Goal: Obtain resource: Download file/media

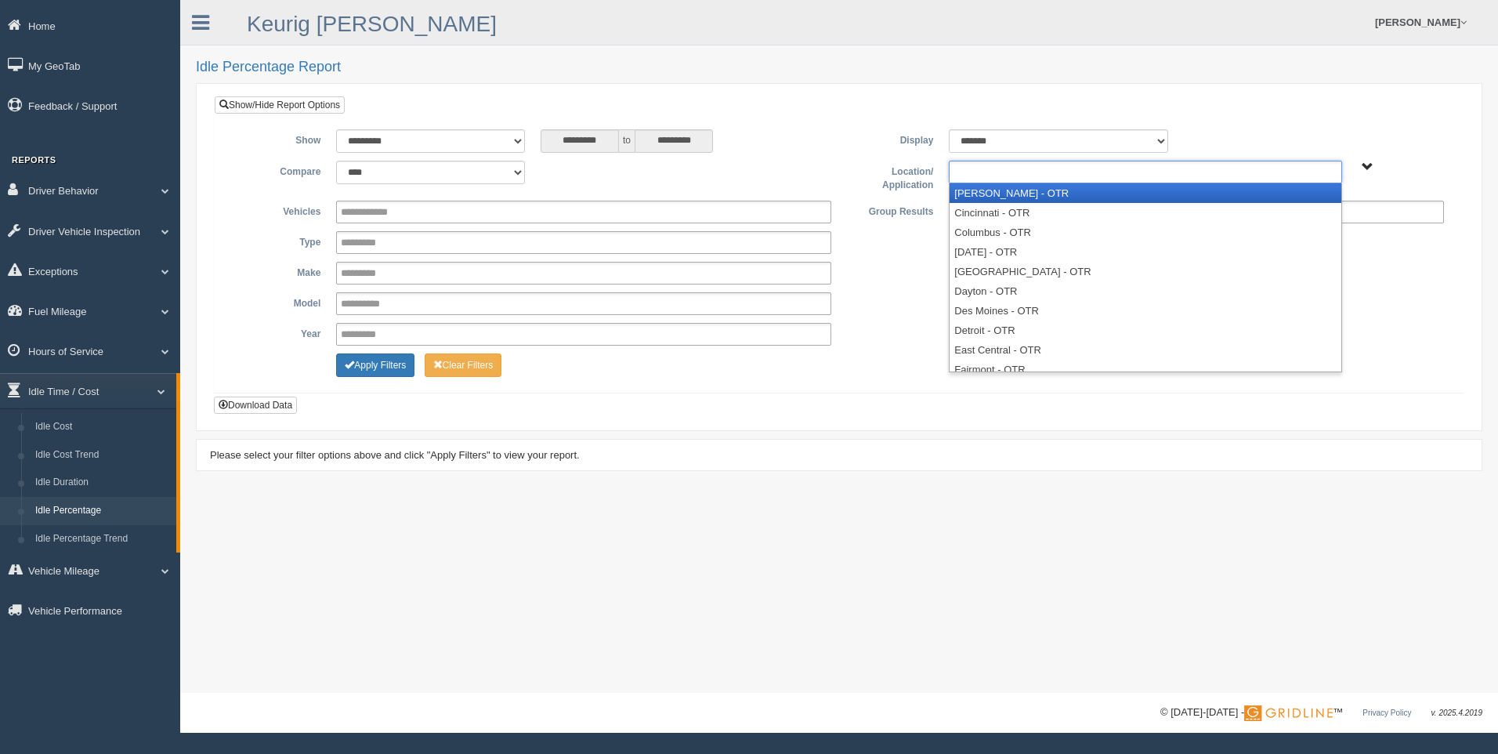
click at [1004, 174] on input "text" at bounding box center [986, 172] width 67 height 20
click at [1007, 190] on li "[PERSON_NAME] - OTR" at bounding box center [1144, 193] width 391 height 20
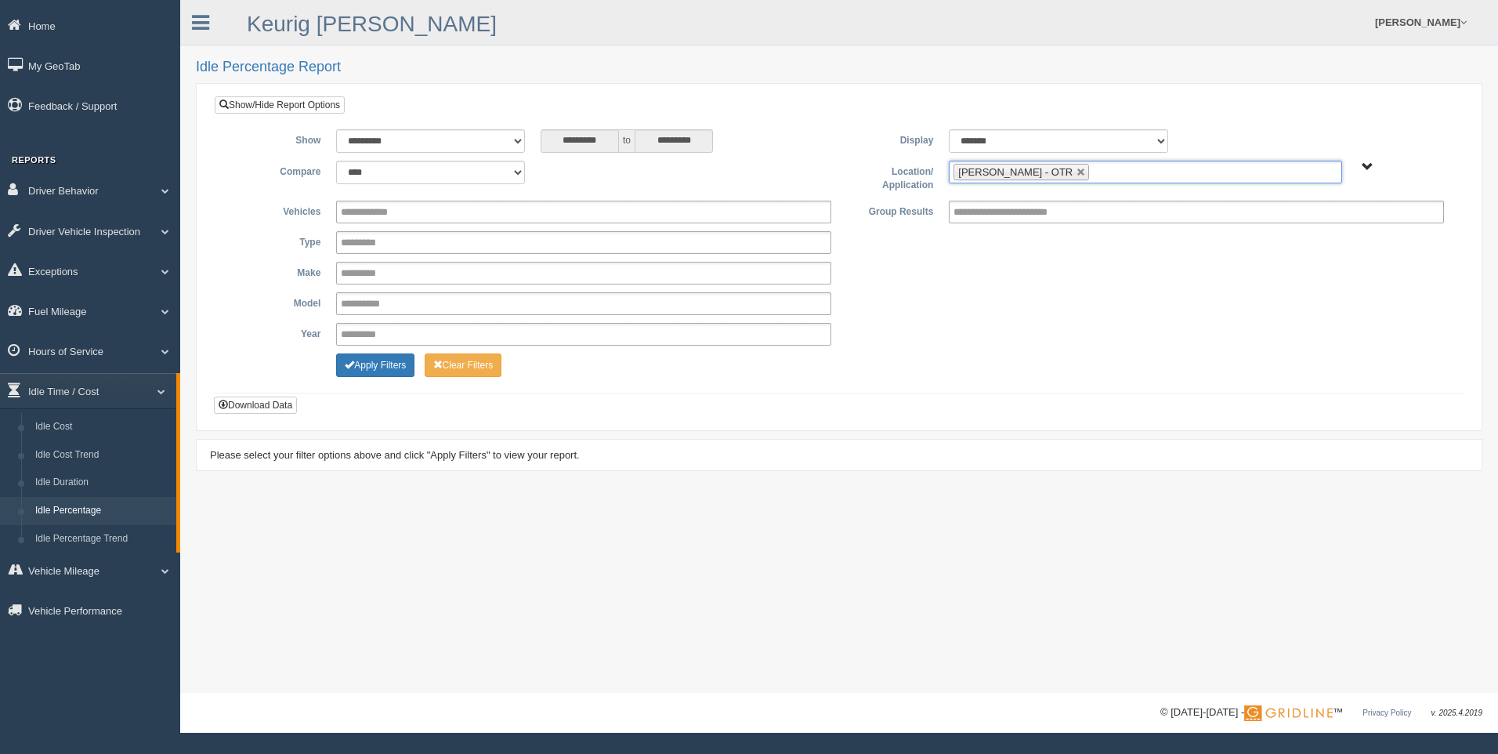
click at [1093, 172] on input "text" at bounding box center [1103, 172] width 20 height 20
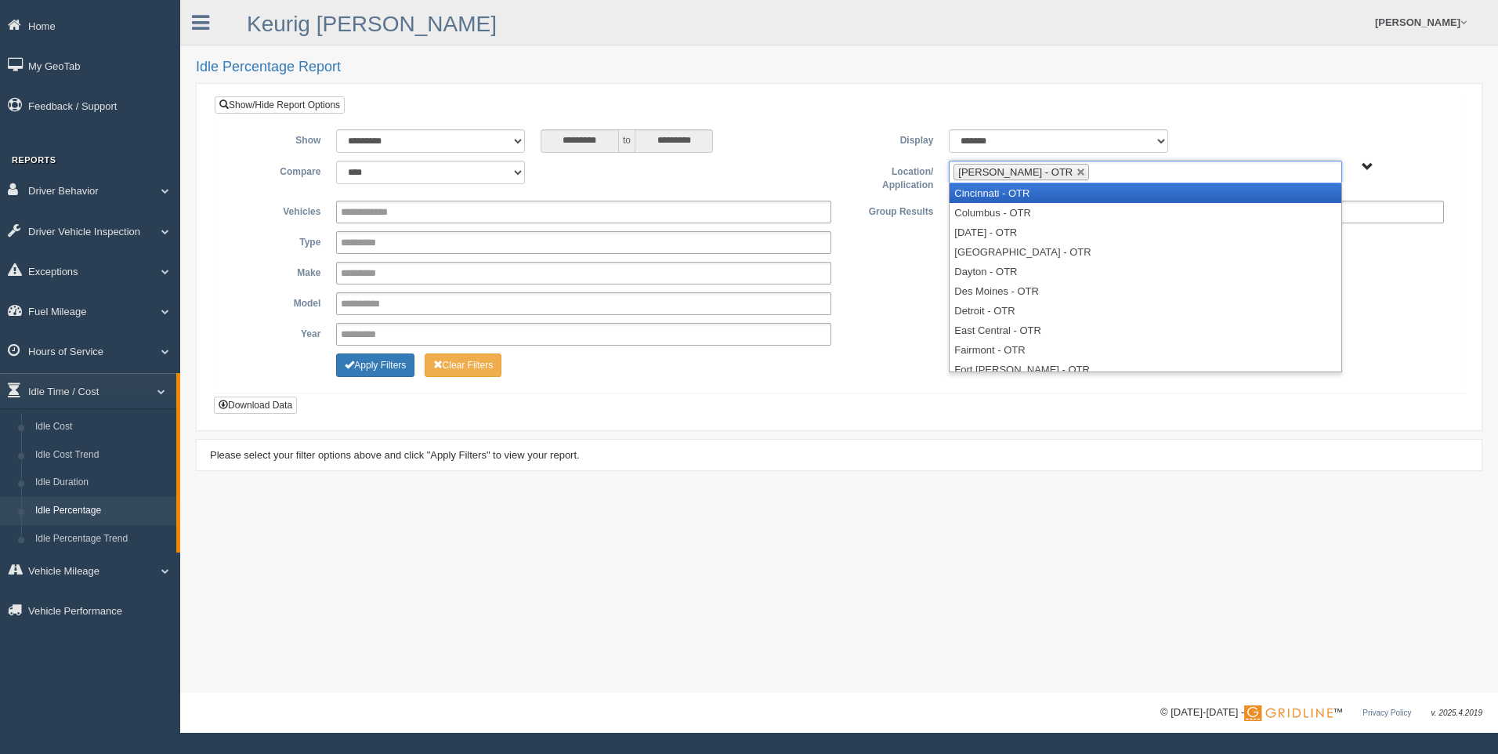
click at [1045, 197] on li "Cincinnati - OTR" at bounding box center [1144, 193] width 391 height 20
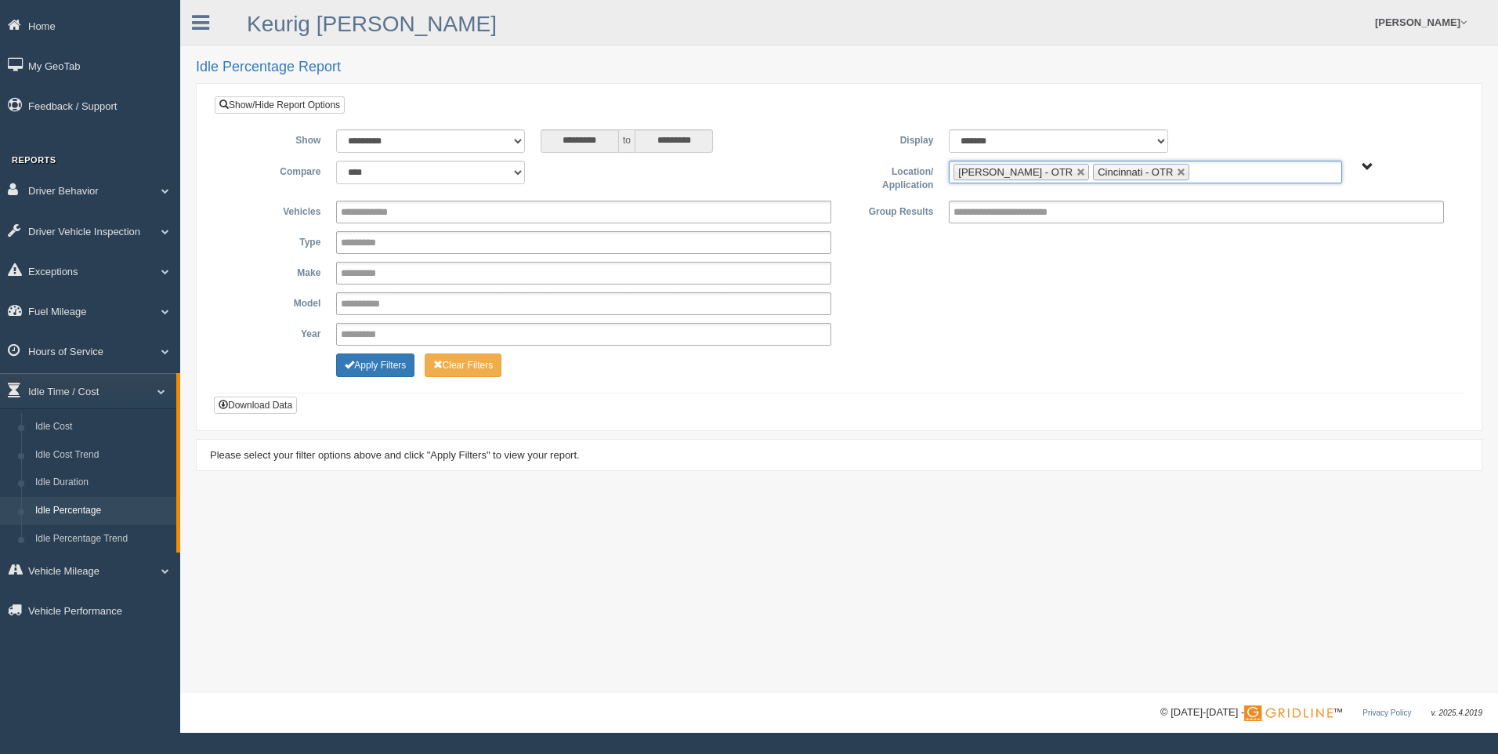
click at [1193, 172] on input "text" at bounding box center [1203, 172] width 20 height 20
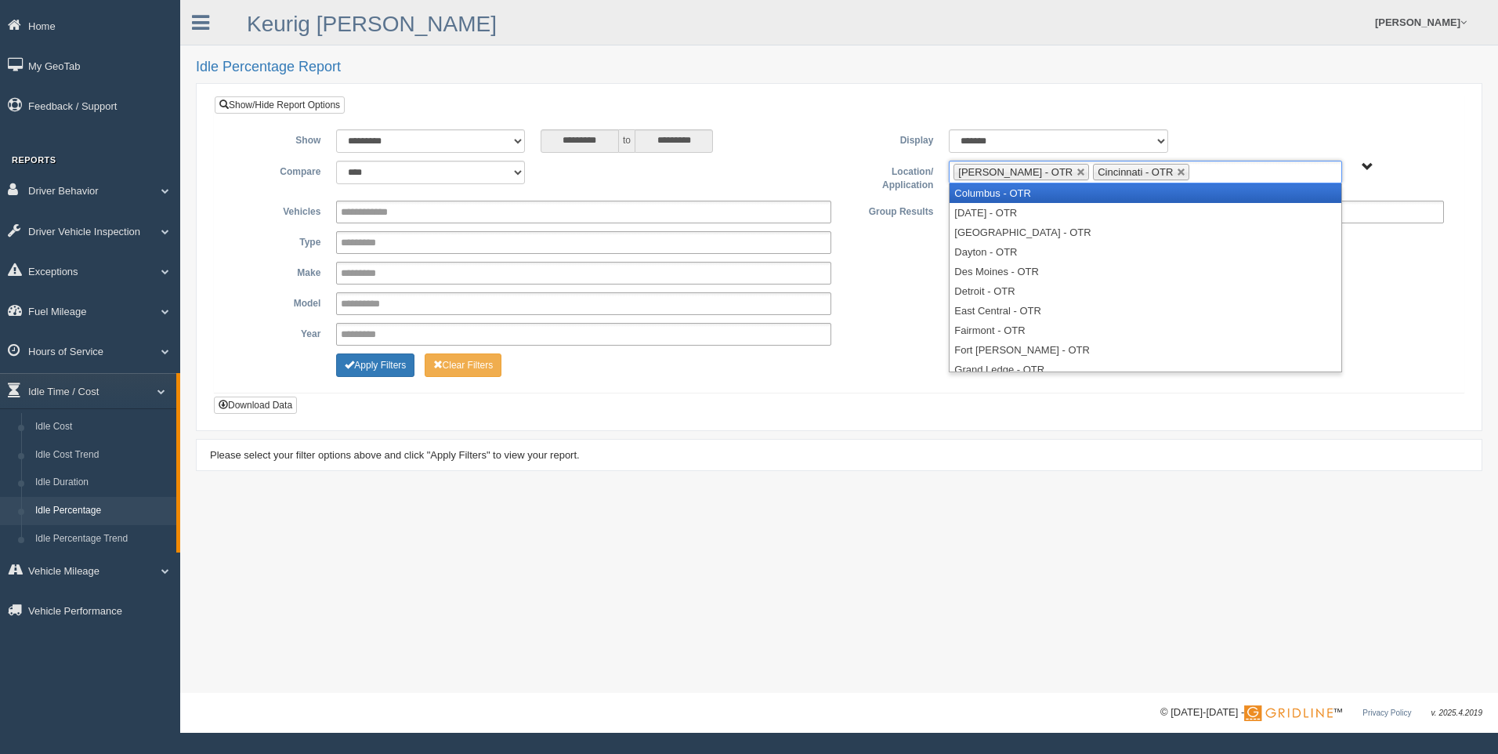
click at [1117, 194] on li "Columbus - OTR" at bounding box center [1144, 193] width 391 height 20
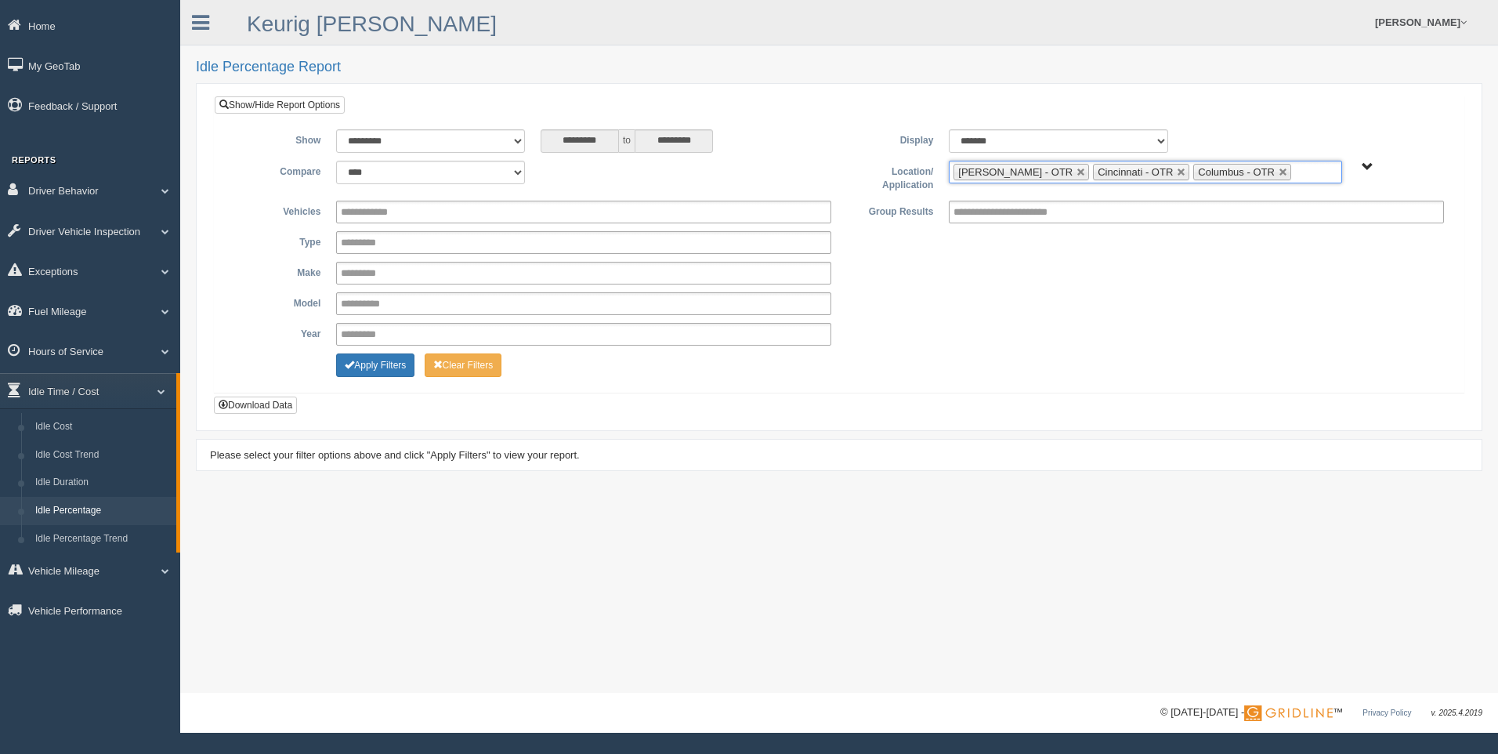
click at [1295, 167] on input "text" at bounding box center [1305, 172] width 20 height 20
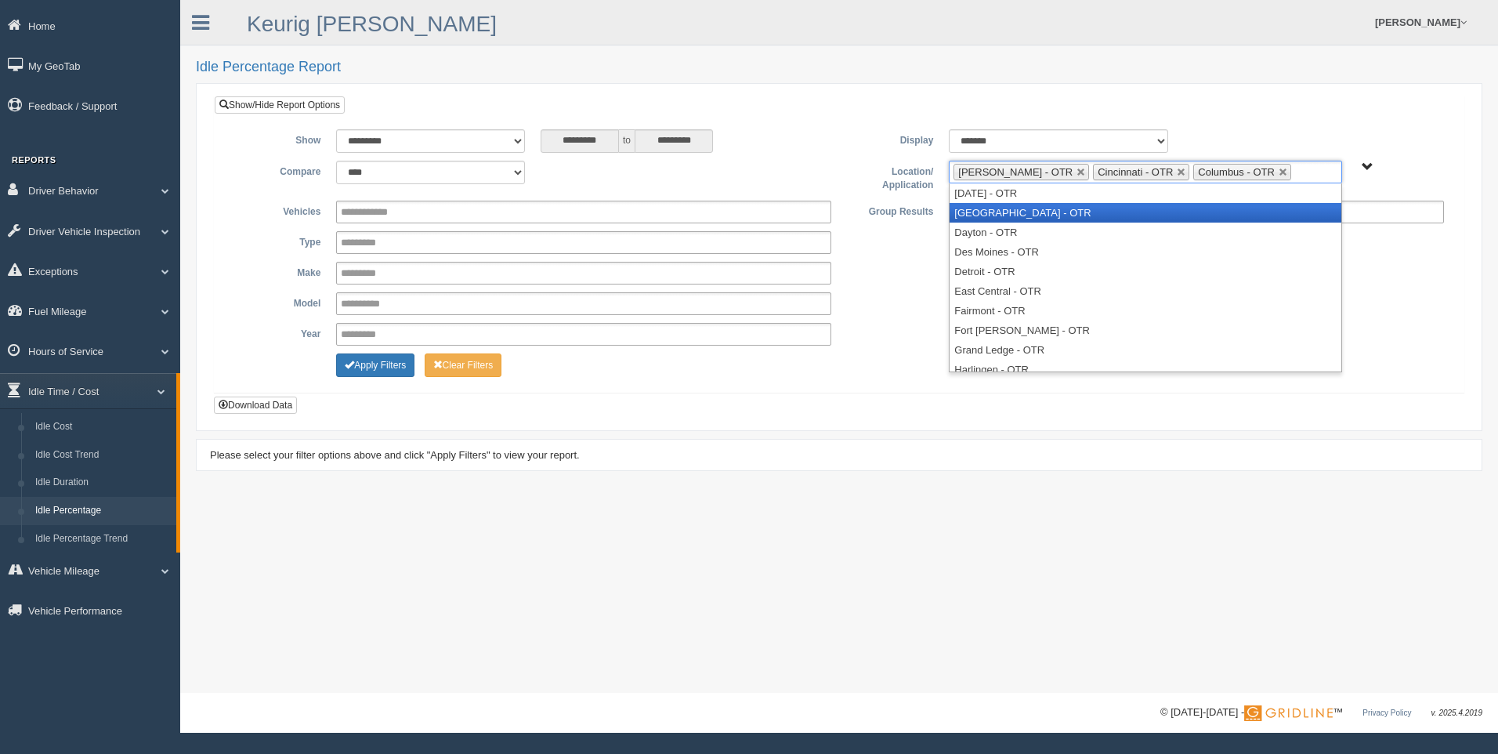
click at [1136, 210] on li "[GEOGRAPHIC_DATA] - OTR" at bounding box center [1144, 213] width 391 height 20
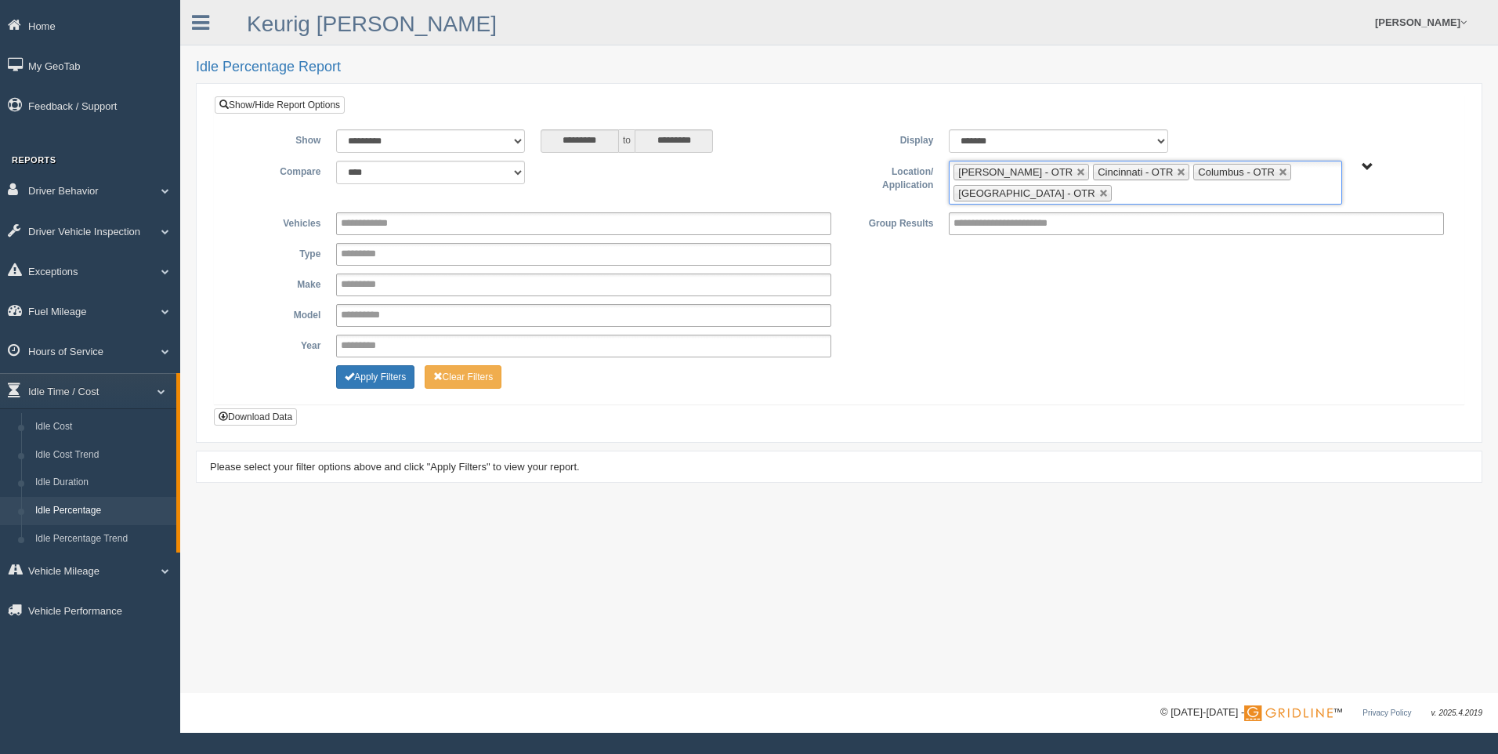
click at [1134, 192] on ul "[PERSON_NAME] - OTR Cincinnati - OTR Columbus - OTR [GEOGRAPHIC_DATA] - [GEOGRA…" at bounding box center [1145, 183] width 392 height 44
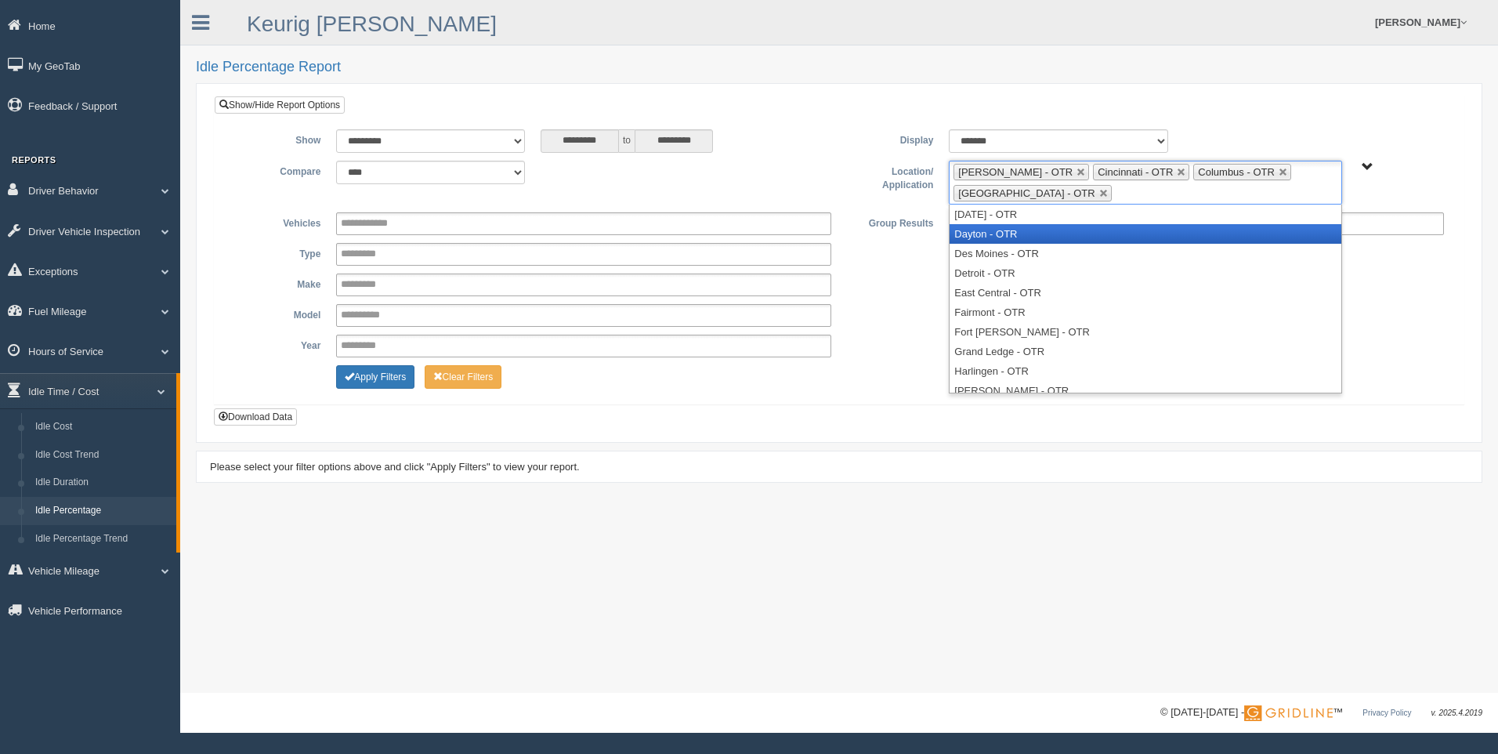
click at [1053, 239] on li "Dayton - OTR" at bounding box center [1144, 234] width 391 height 20
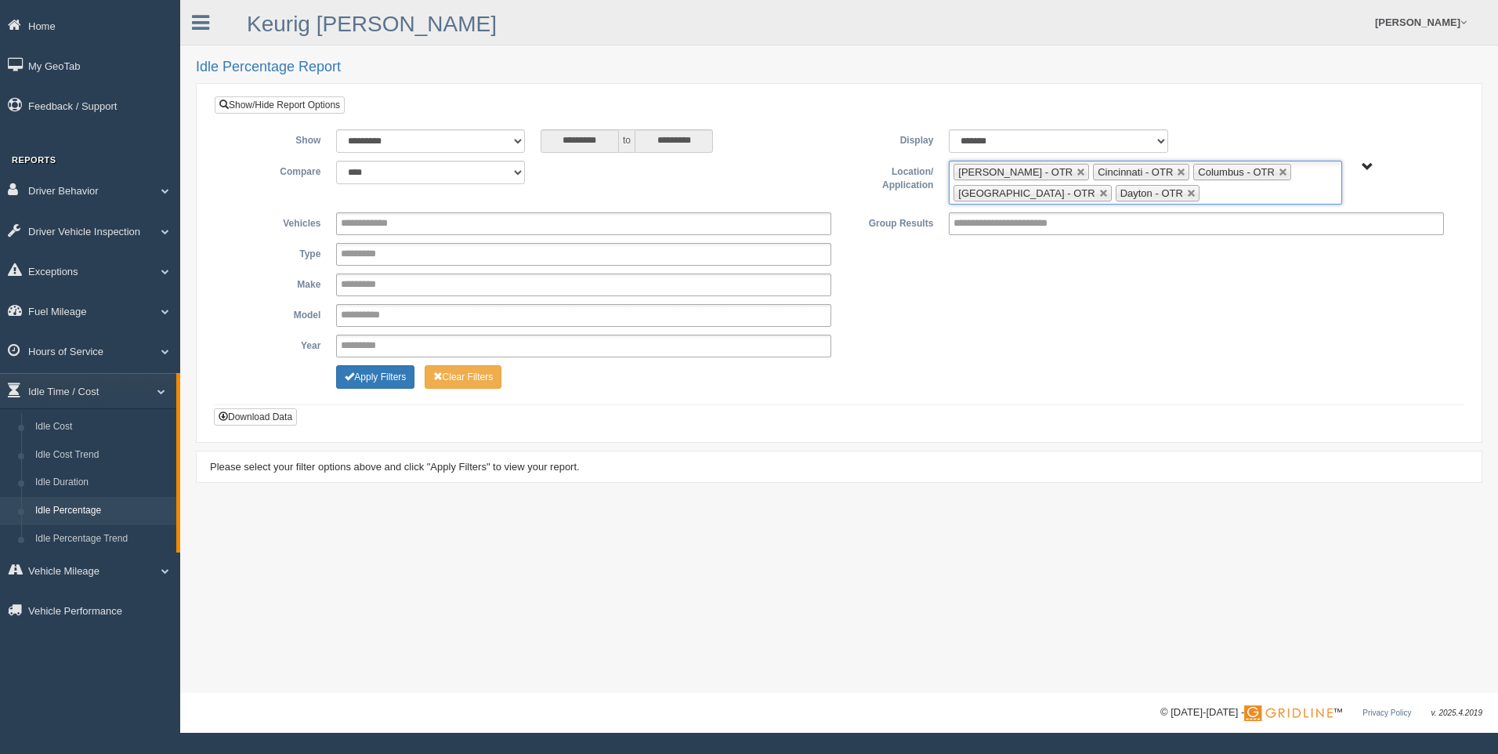
click at [1203, 197] on input "text" at bounding box center [1213, 193] width 20 height 20
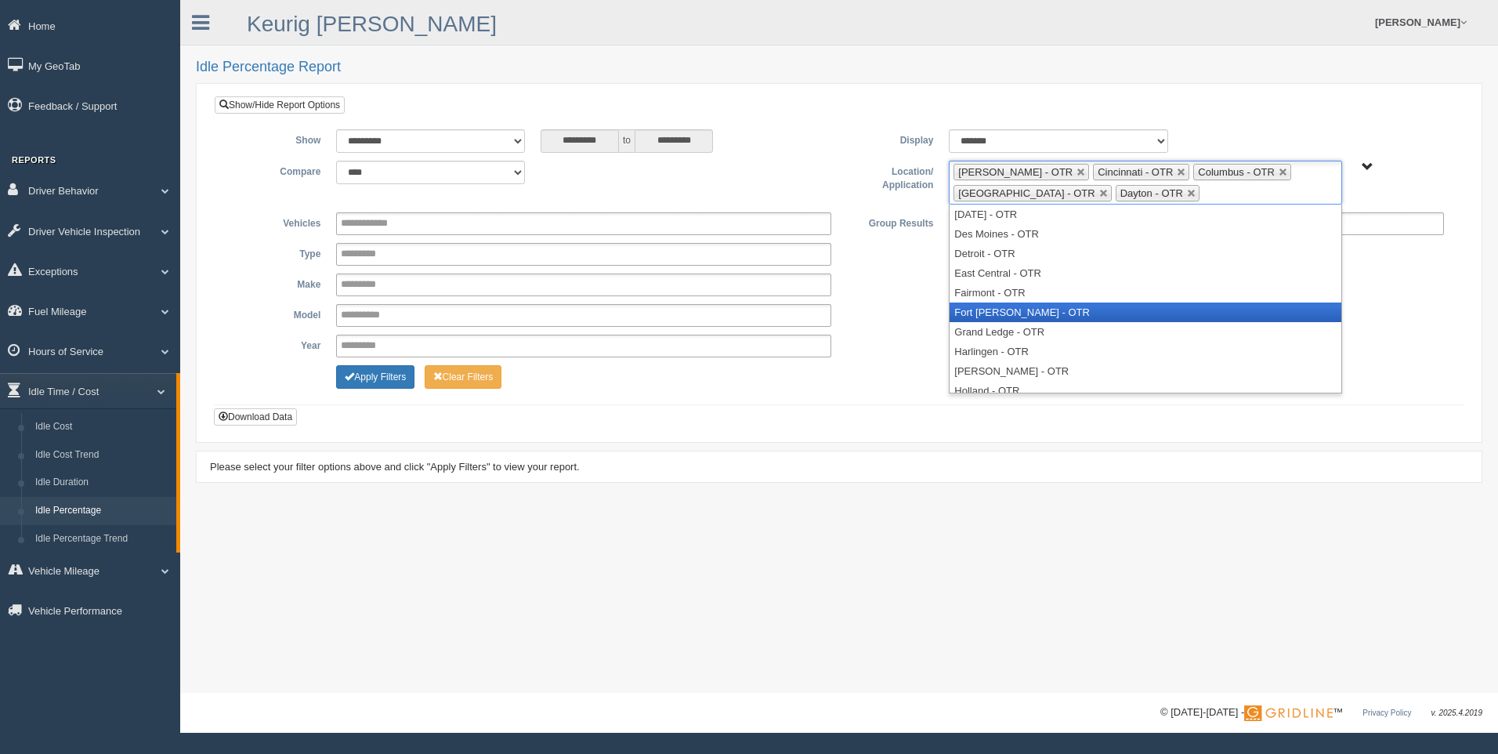
click at [1043, 307] on li "Fort [PERSON_NAME] - OTR" at bounding box center [1144, 312] width 391 height 20
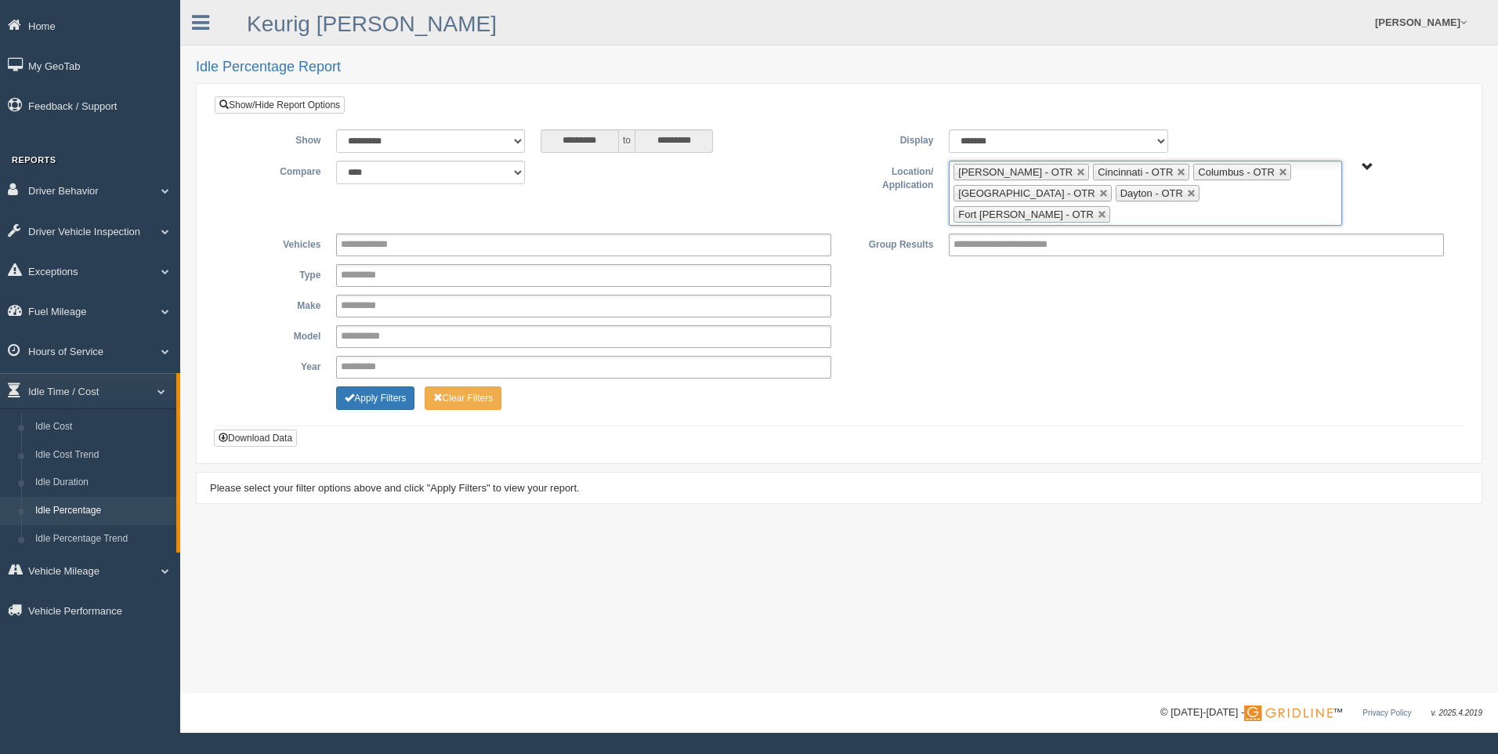
click at [1133, 204] on input "text" at bounding box center [1124, 214] width 20 height 20
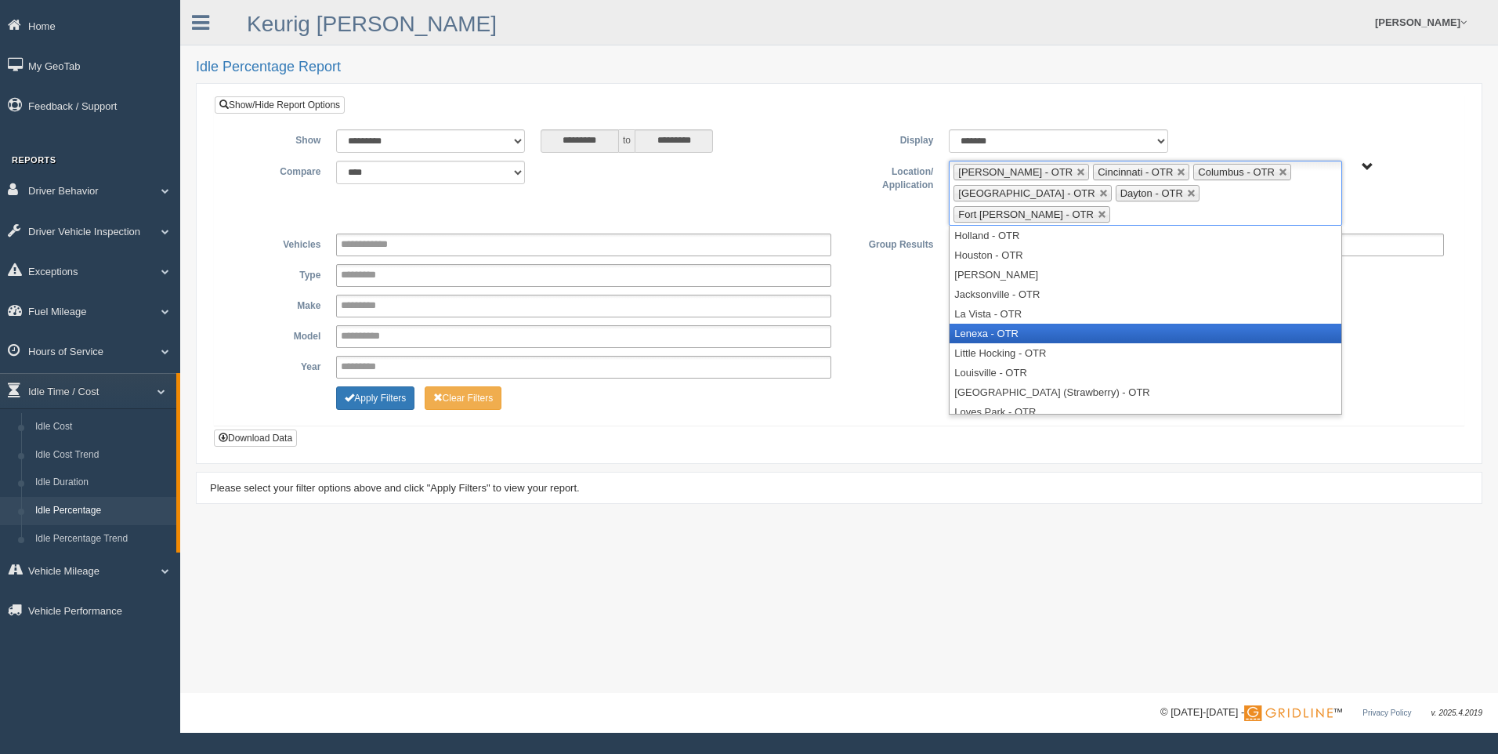
scroll to position [235, 0]
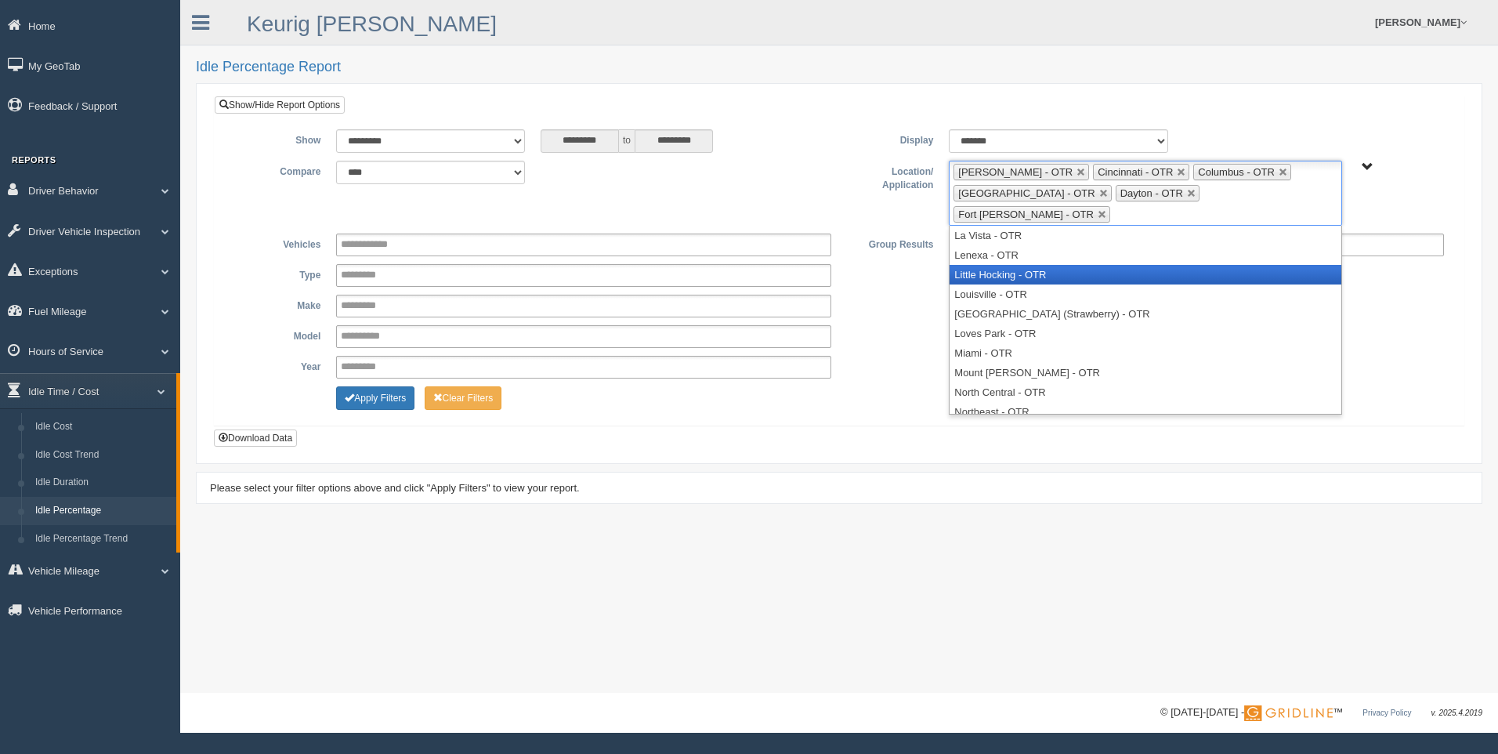
click at [1104, 265] on li "Little Hocking - OTR" at bounding box center [1144, 275] width 391 height 20
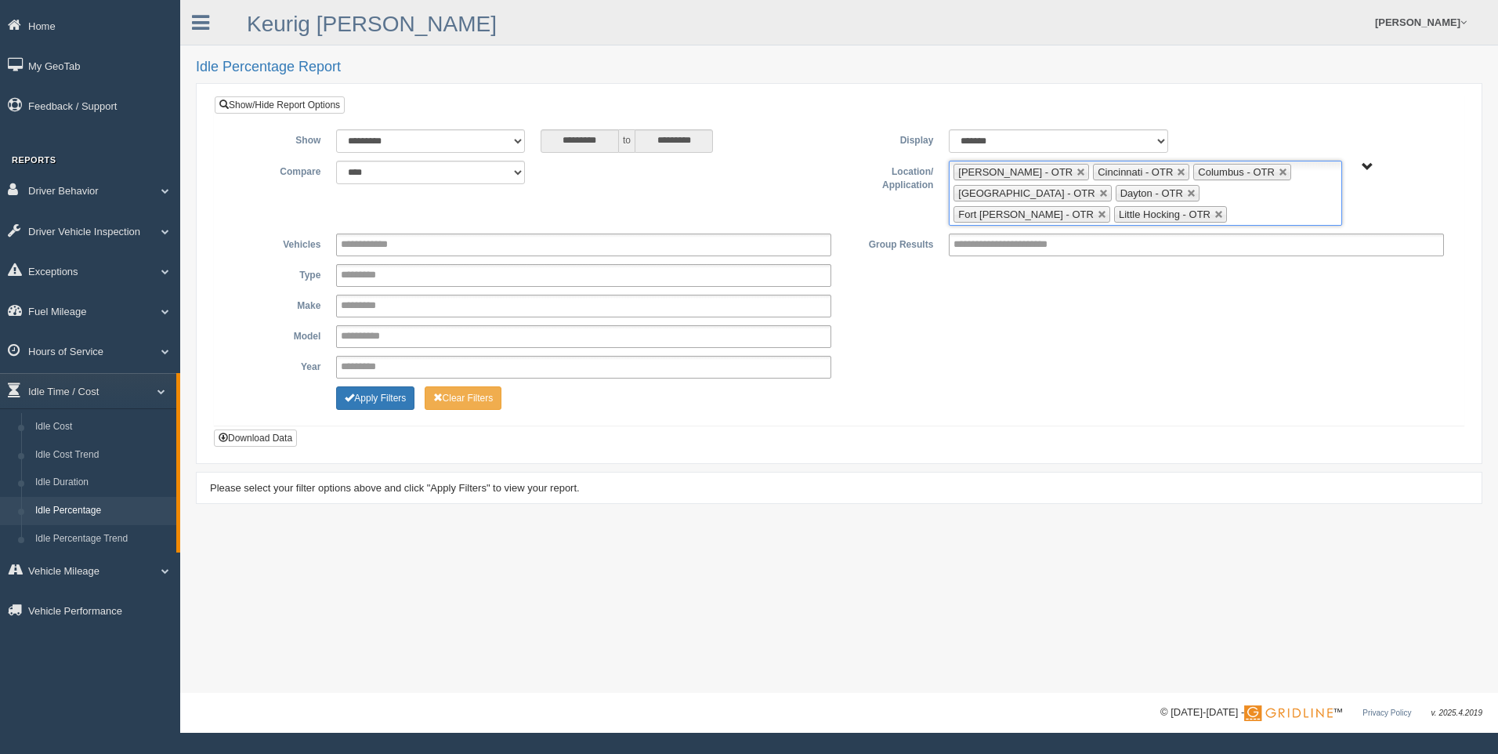
click at [1109, 211] on ul "[PERSON_NAME] - OTR Cincinnati - OTR Columbus - OTR [GEOGRAPHIC_DATA] - [GEOGRA…" at bounding box center [1145, 193] width 392 height 65
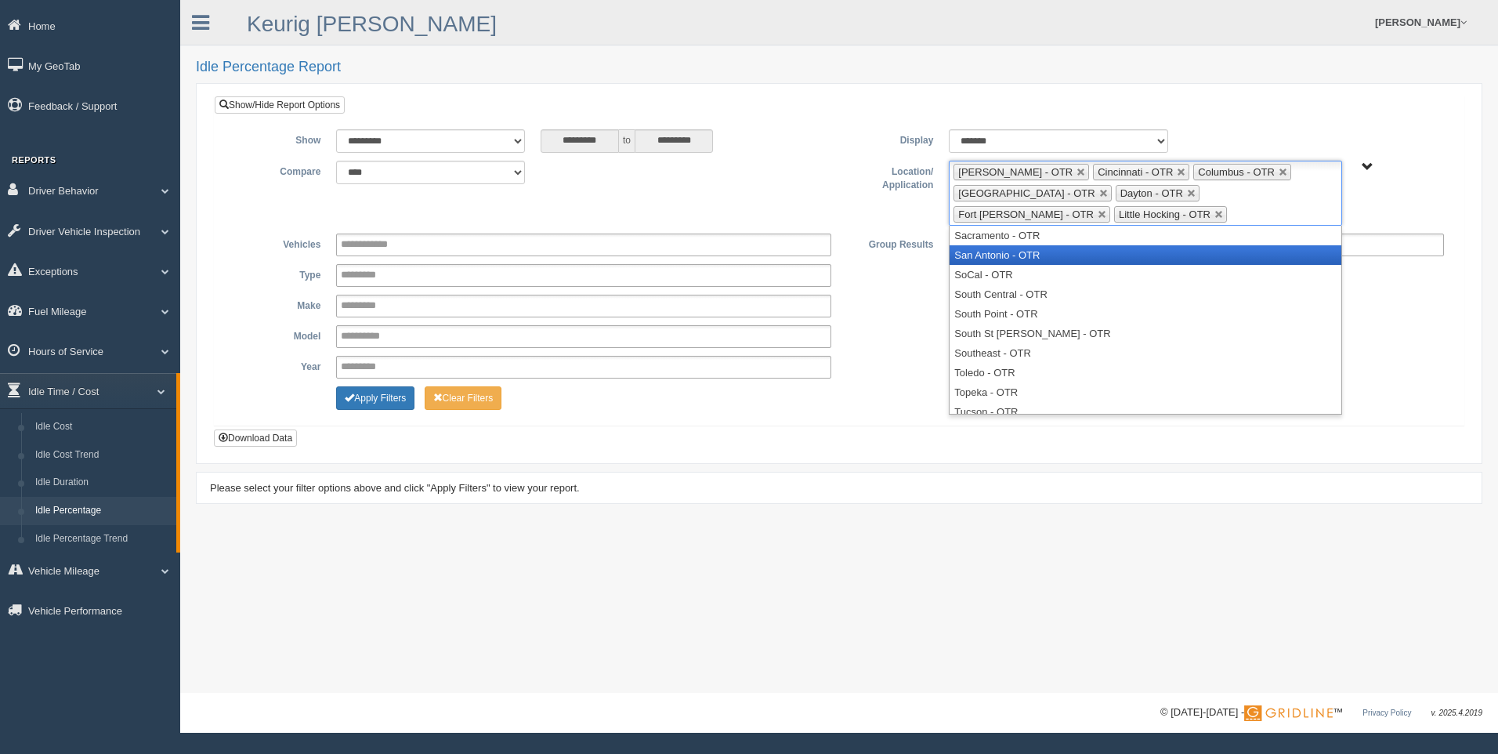
scroll to position [595, 0]
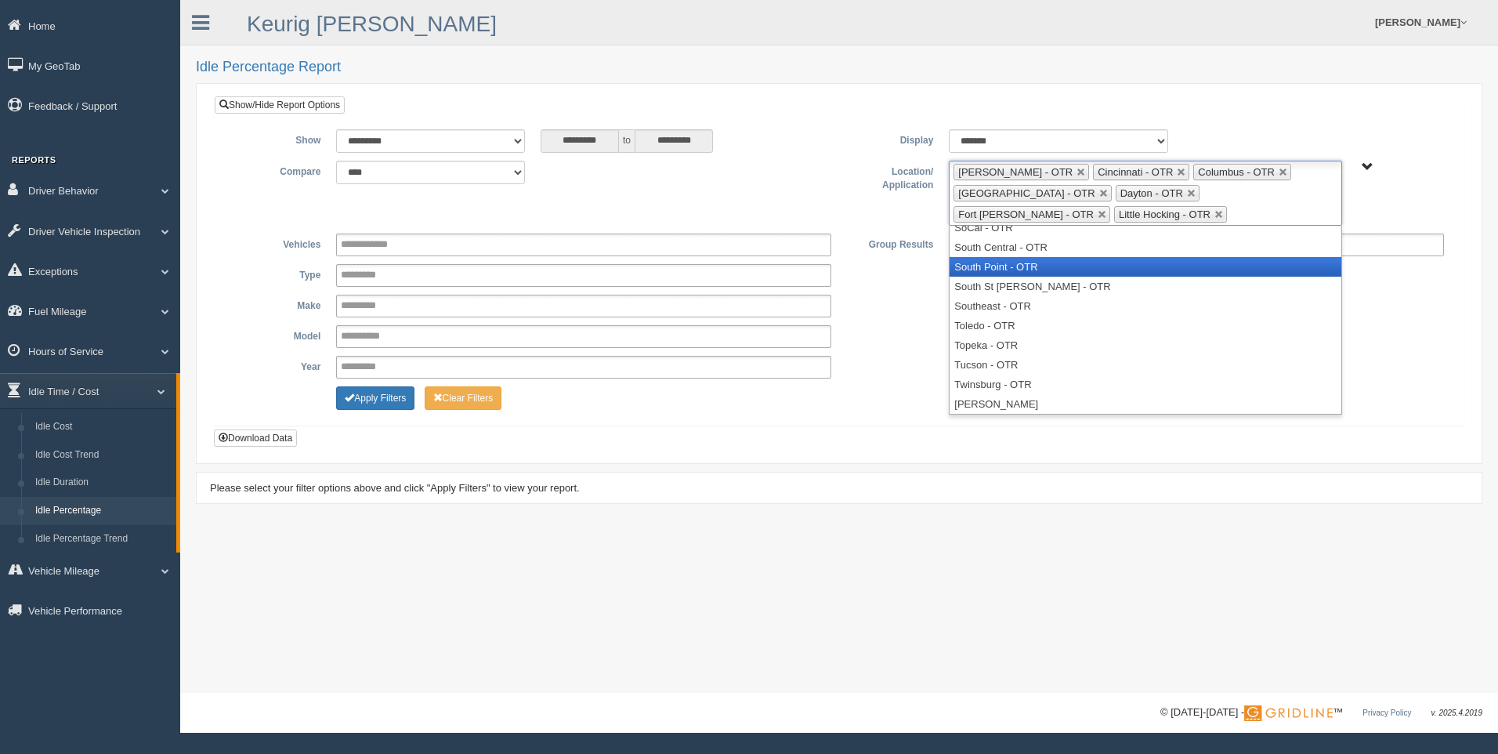
click at [1083, 257] on li "South Point - OTR" at bounding box center [1144, 267] width 391 height 20
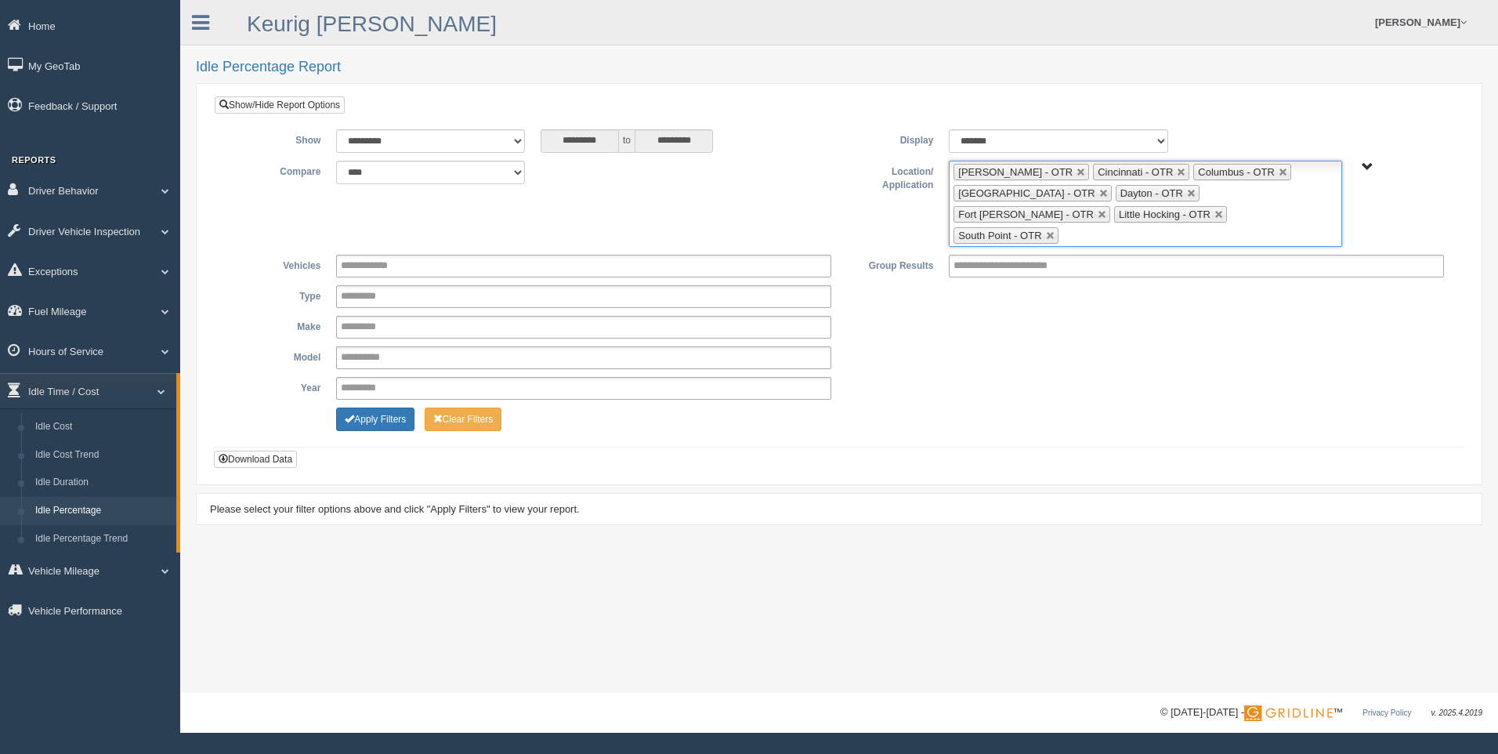
click at [1209, 218] on ul "[PERSON_NAME] - OTR Cincinnati - OTR Columbus - OTR [GEOGRAPHIC_DATA] - [GEOGRA…" at bounding box center [1145, 204] width 392 height 86
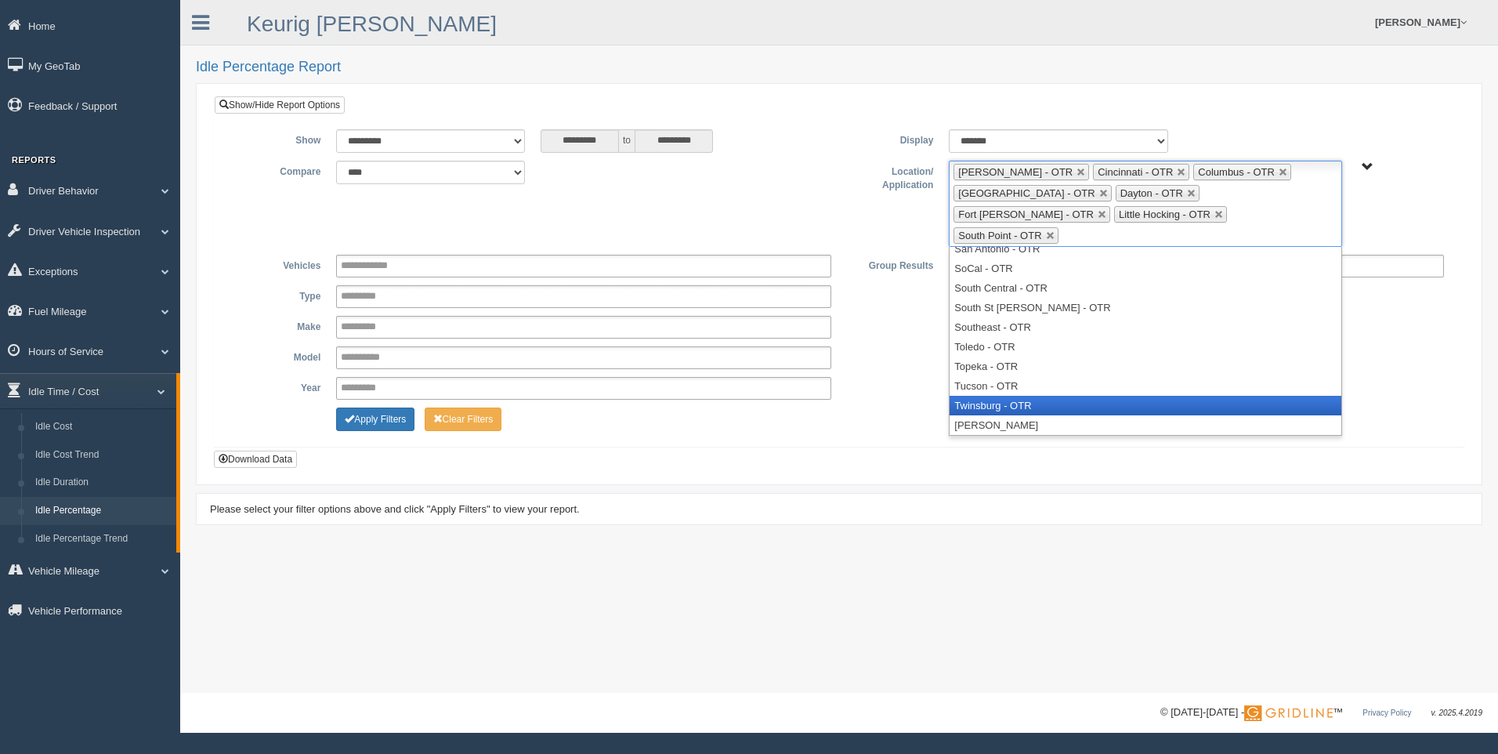
click at [1021, 396] on li "Twinsburg - OTR" at bounding box center [1144, 406] width 391 height 20
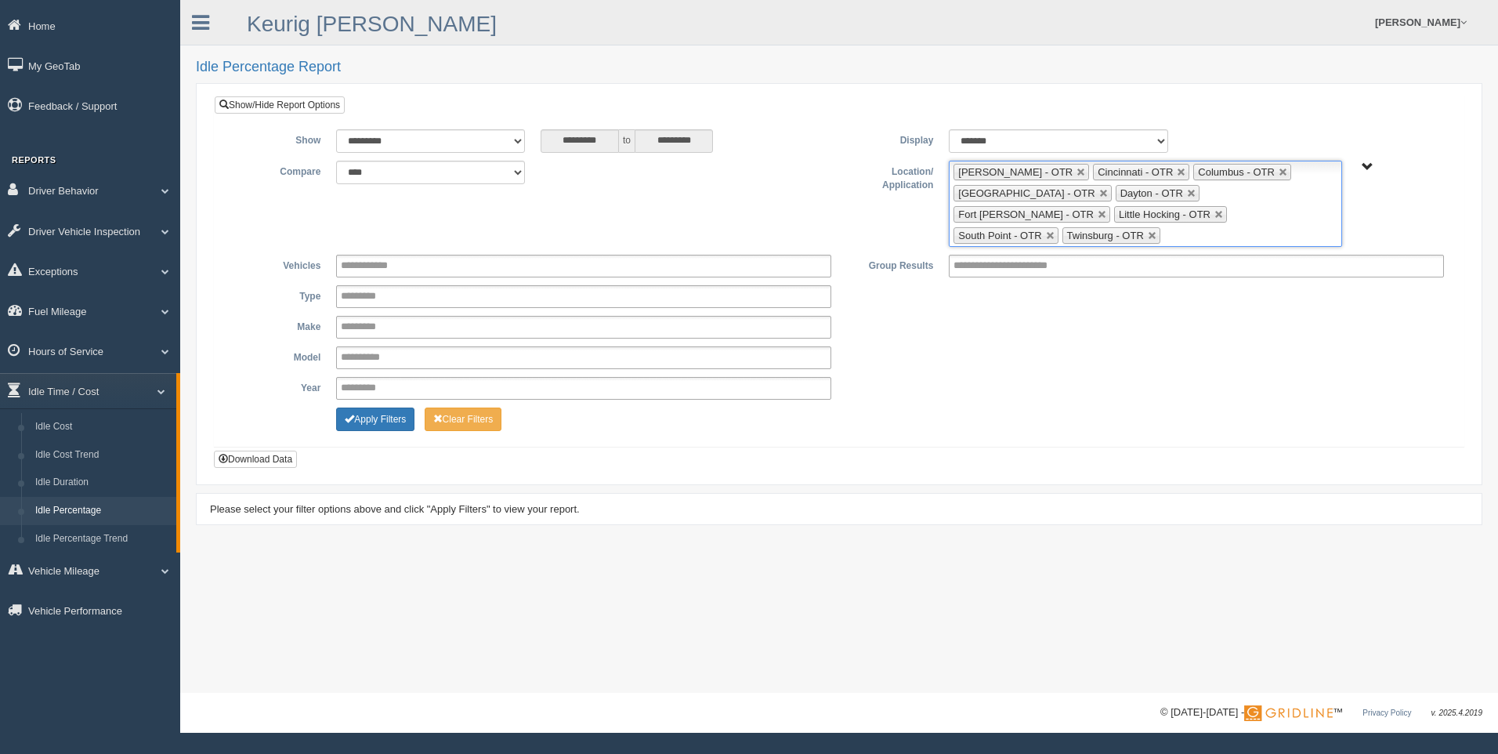
click at [1184, 226] on input "text" at bounding box center [1174, 236] width 20 height 20
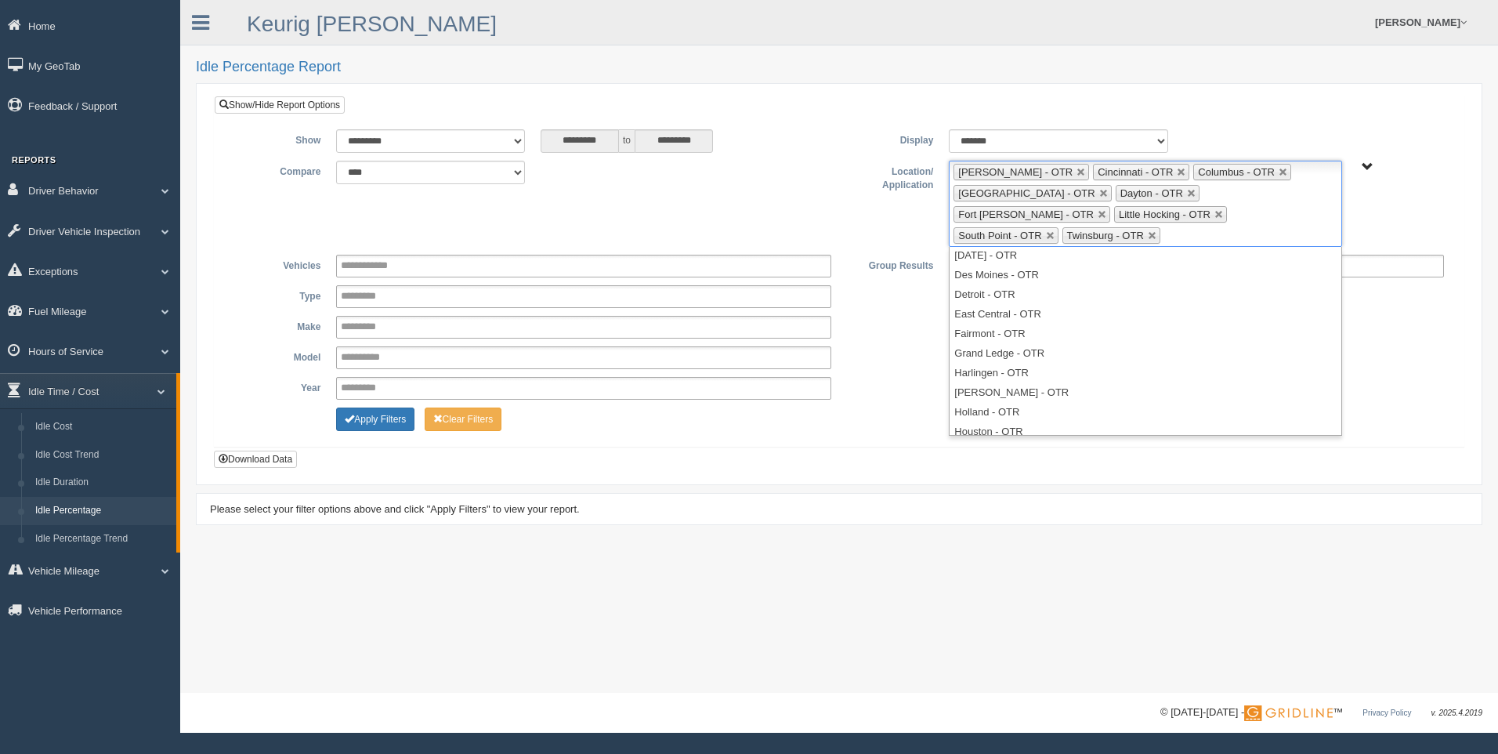
scroll to position [0, 0]
click at [868, 346] on div "**********" at bounding box center [838, 357] width 1225 height 23
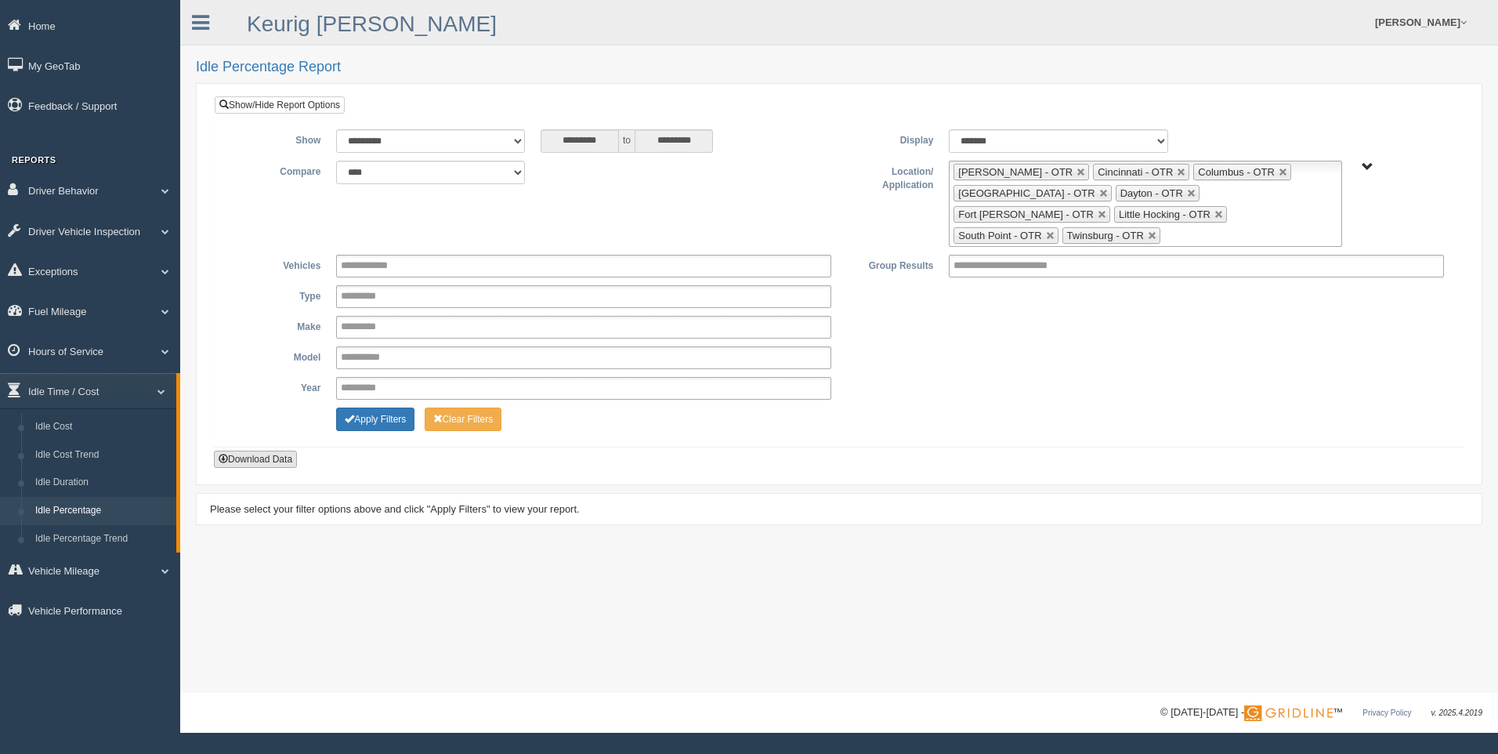
click at [254, 450] on button "Download Data" at bounding box center [255, 458] width 83 height 17
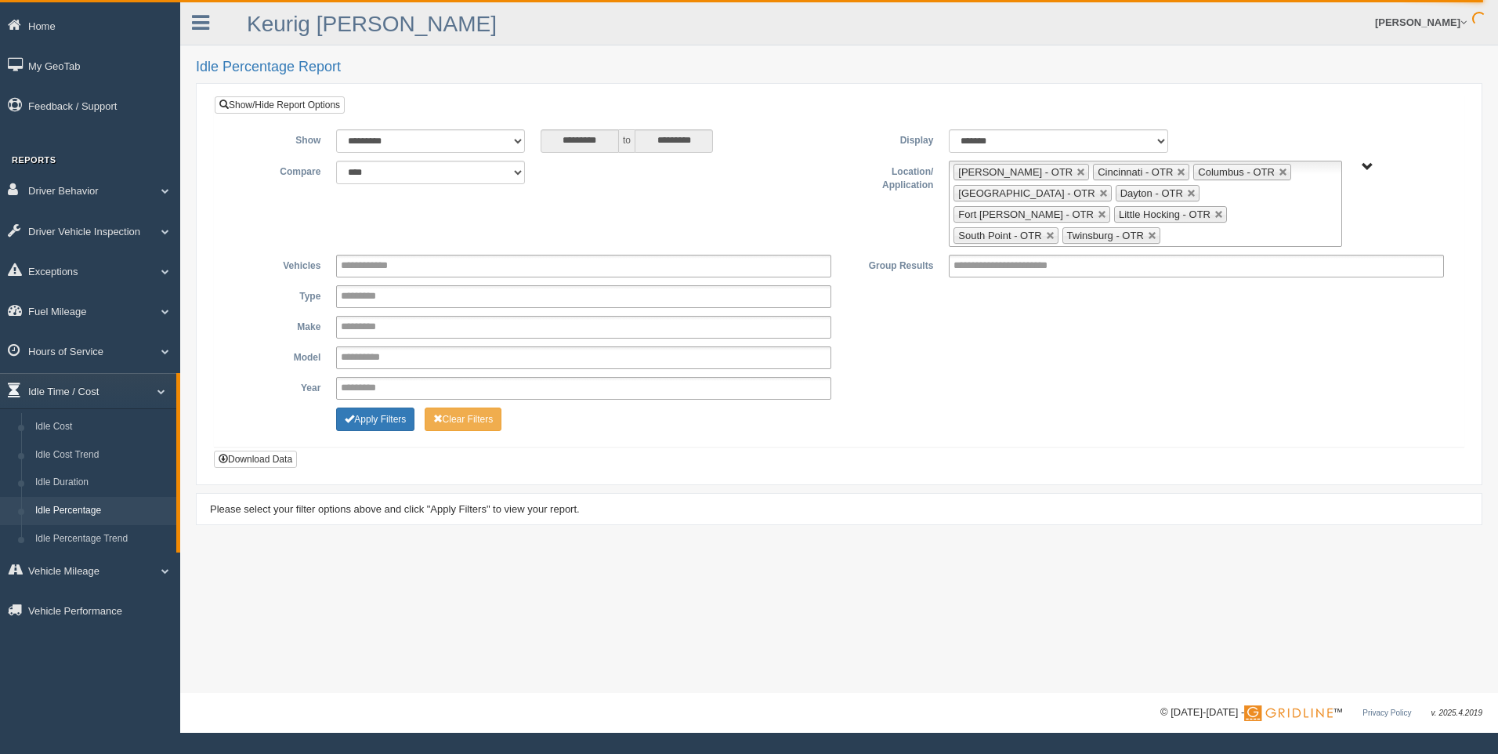
click at [160, 385] on link "Idle Time / Cost" at bounding box center [88, 390] width 176 height 35
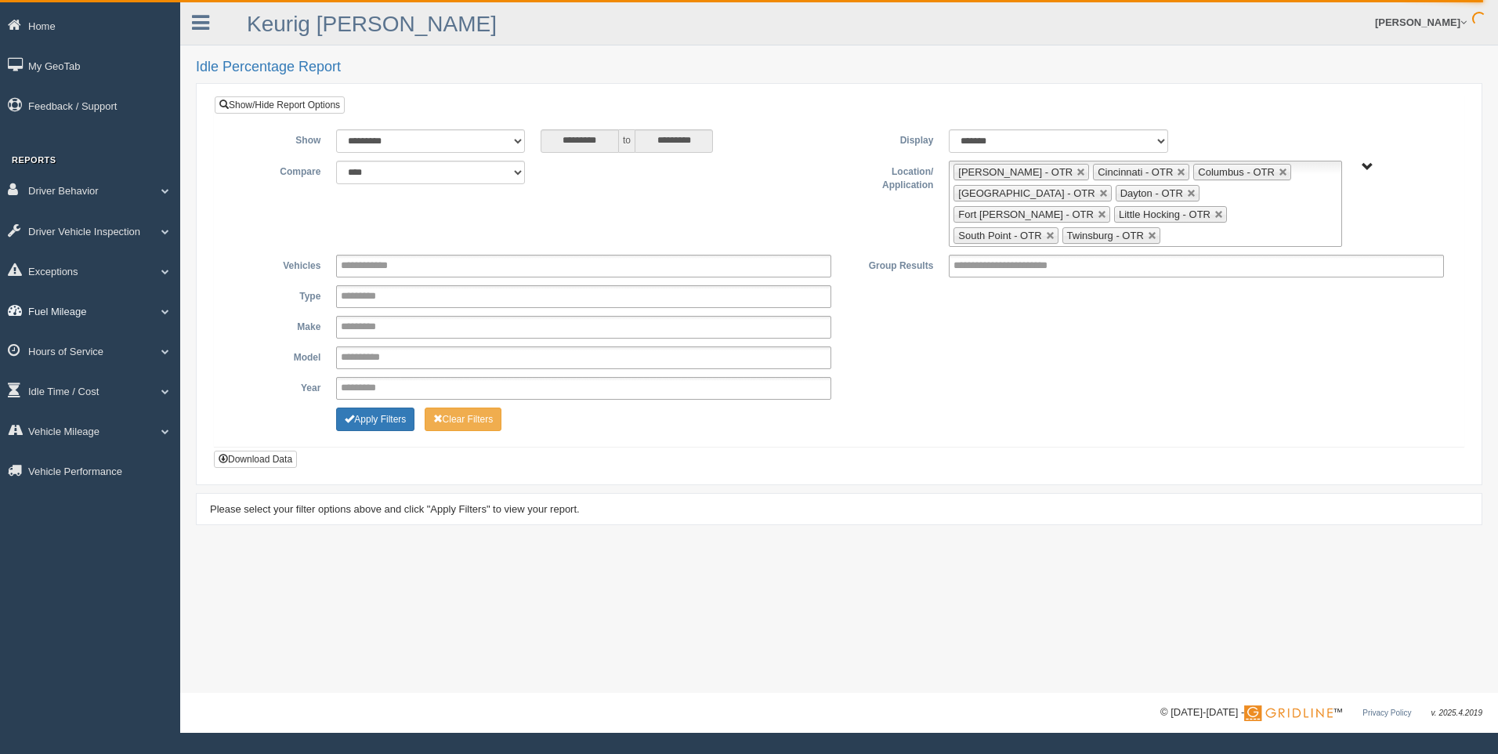
click at [164, 309] on span at bounding box center [159, 311] width 20 height 8
click at [103, 378] on link "Fuel Mileage" at bounding box center [102, 375] width 148 height 28
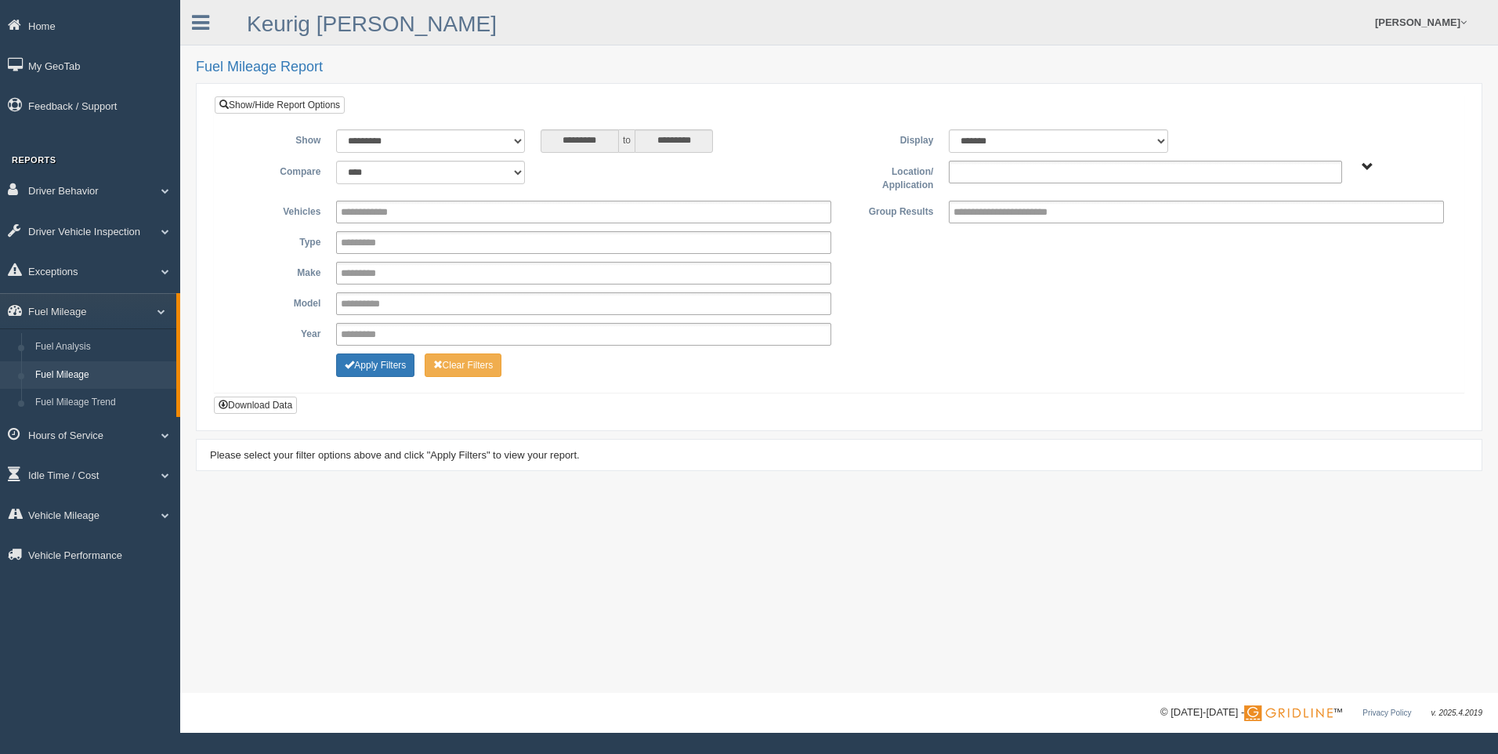
click at [1027, 174] on ul at bounding box center [1145, 172] width 392 height 23
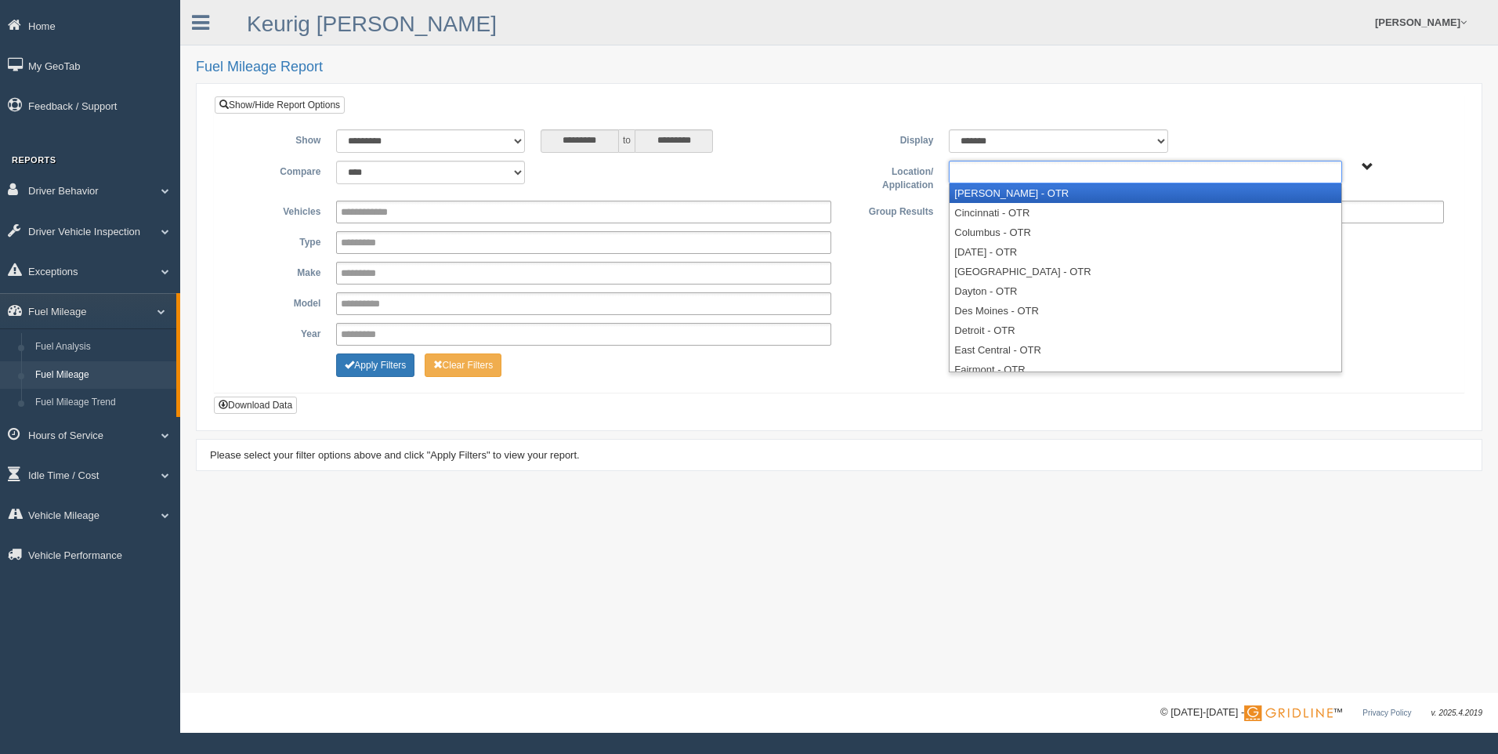
click at [1012, 191] on li "[PERSON_NAME] - OTR" at bounding box center [1144, 193] width 391 height 20
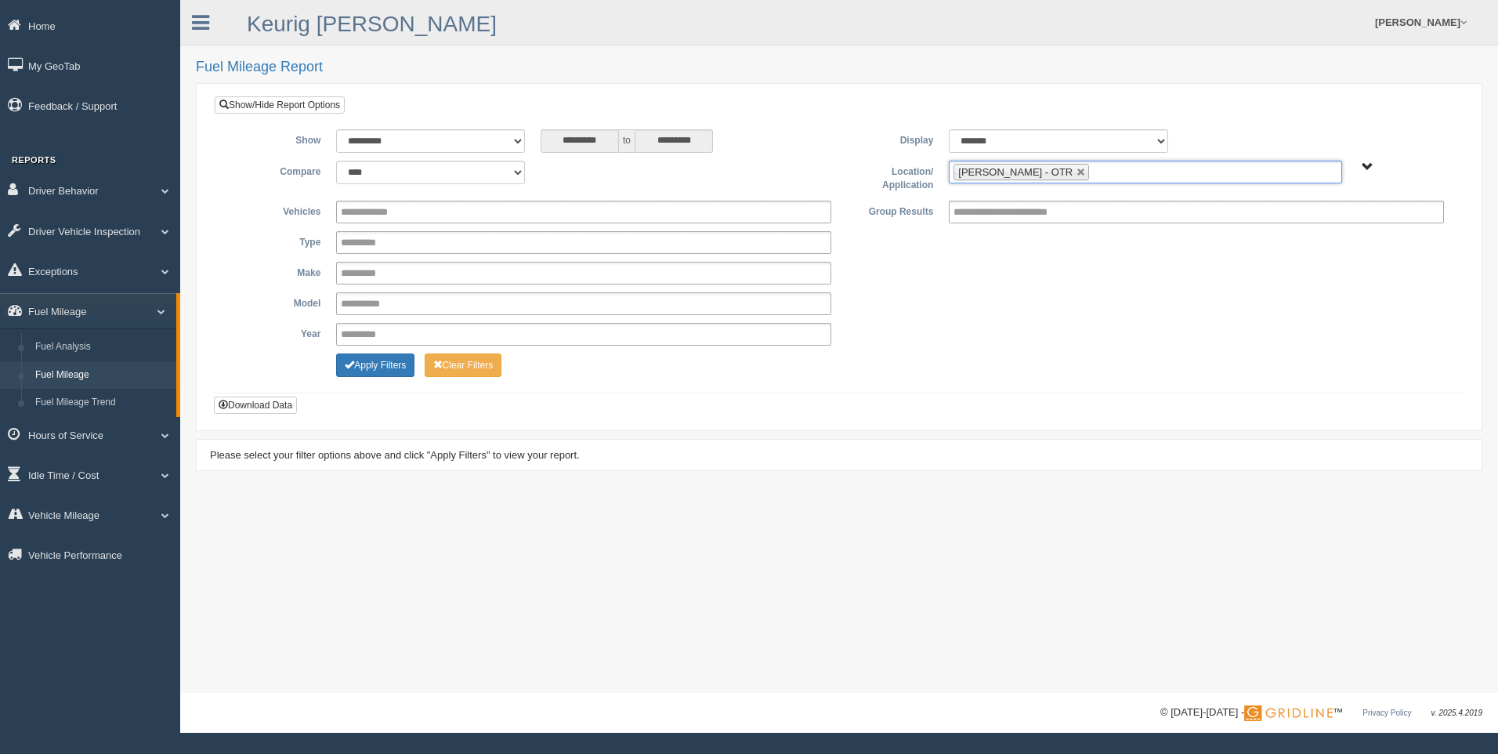
click at [1061, 172] on ul "[PERSON_NAME] - OTR" at bounding box center [1145, 172] width 392 height 23
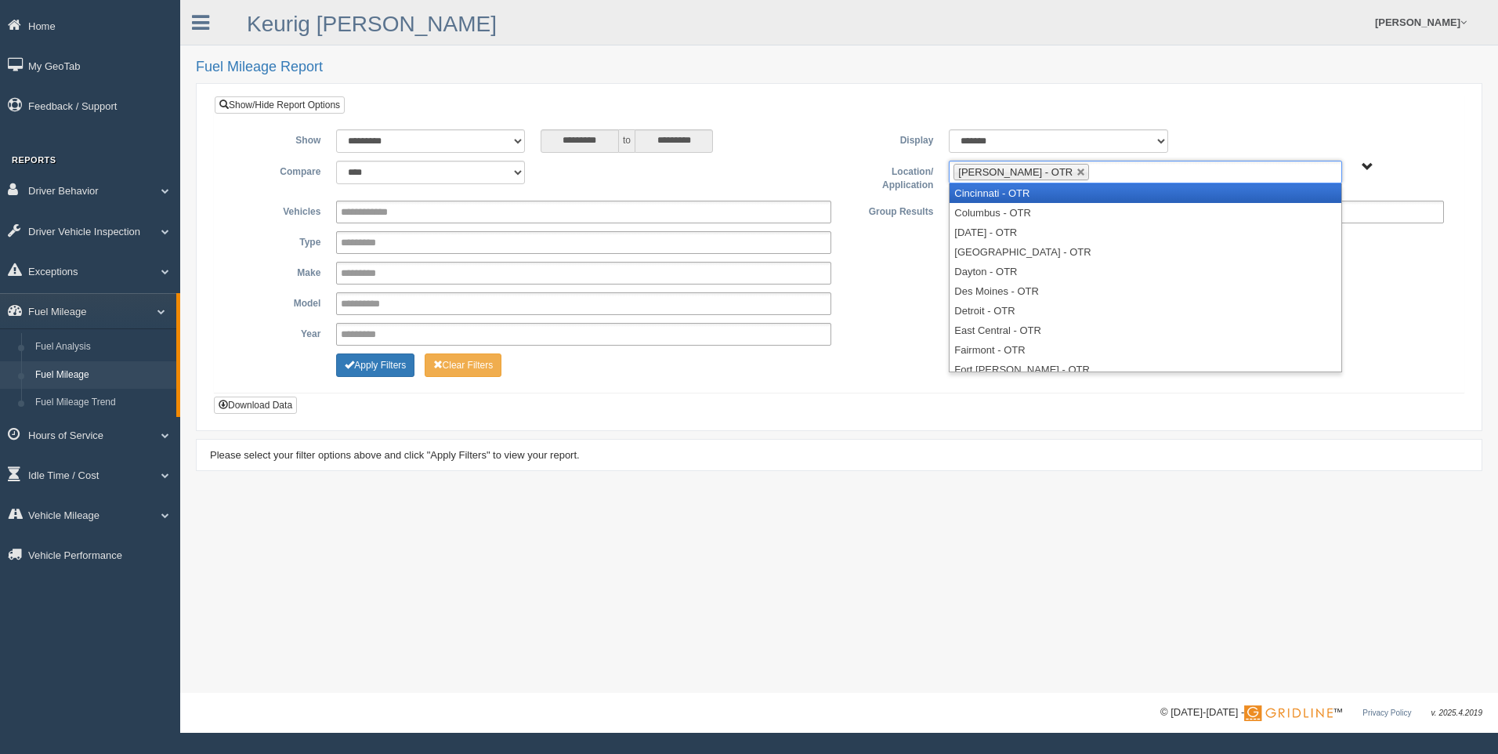
click at [1036, 193] on li "Cincinnati - OTR" at bounding box center [1144, 193] width 391 height 20
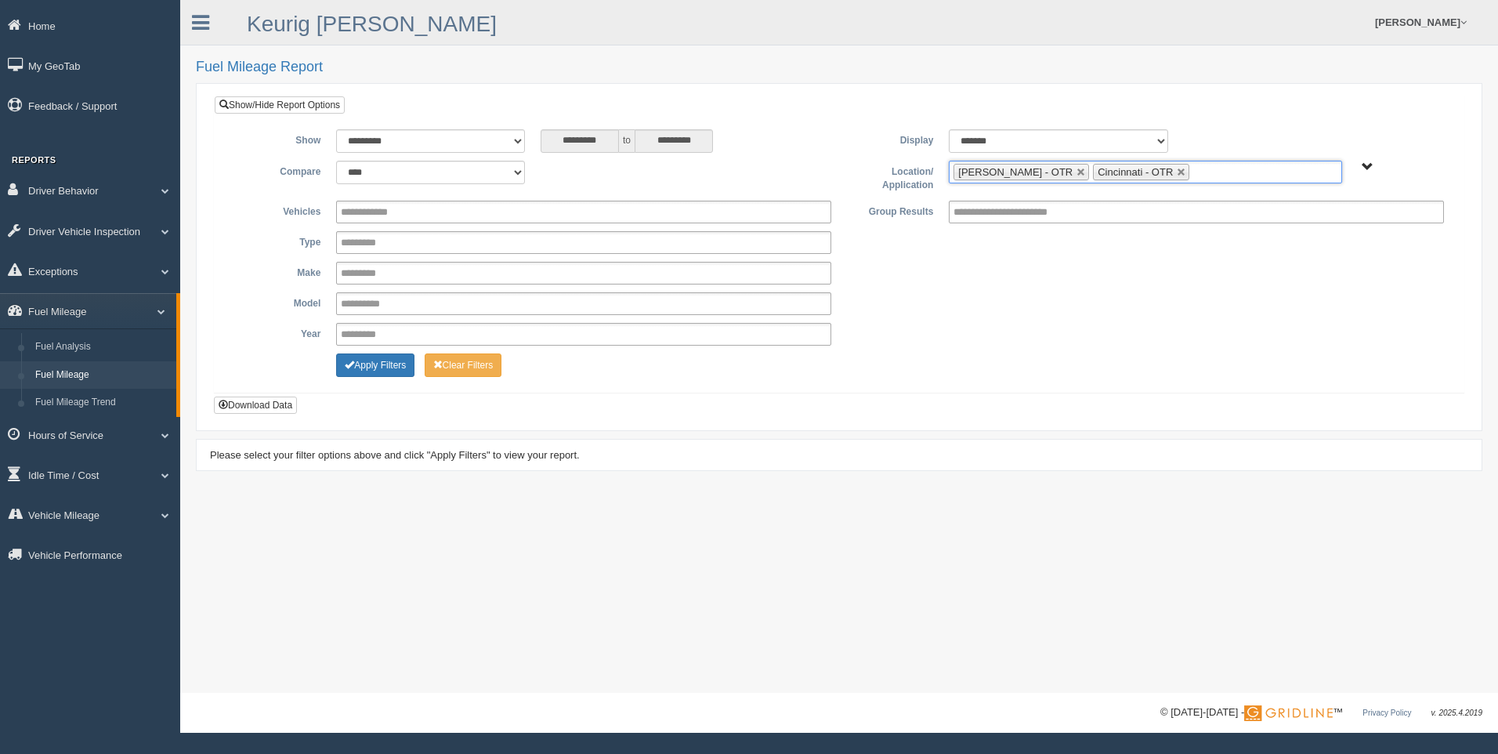
click at [1162, 171] on ul "Beckley - OTR Cincinnati - OTR" at bounding box center [1145, 172] width 392 height 23
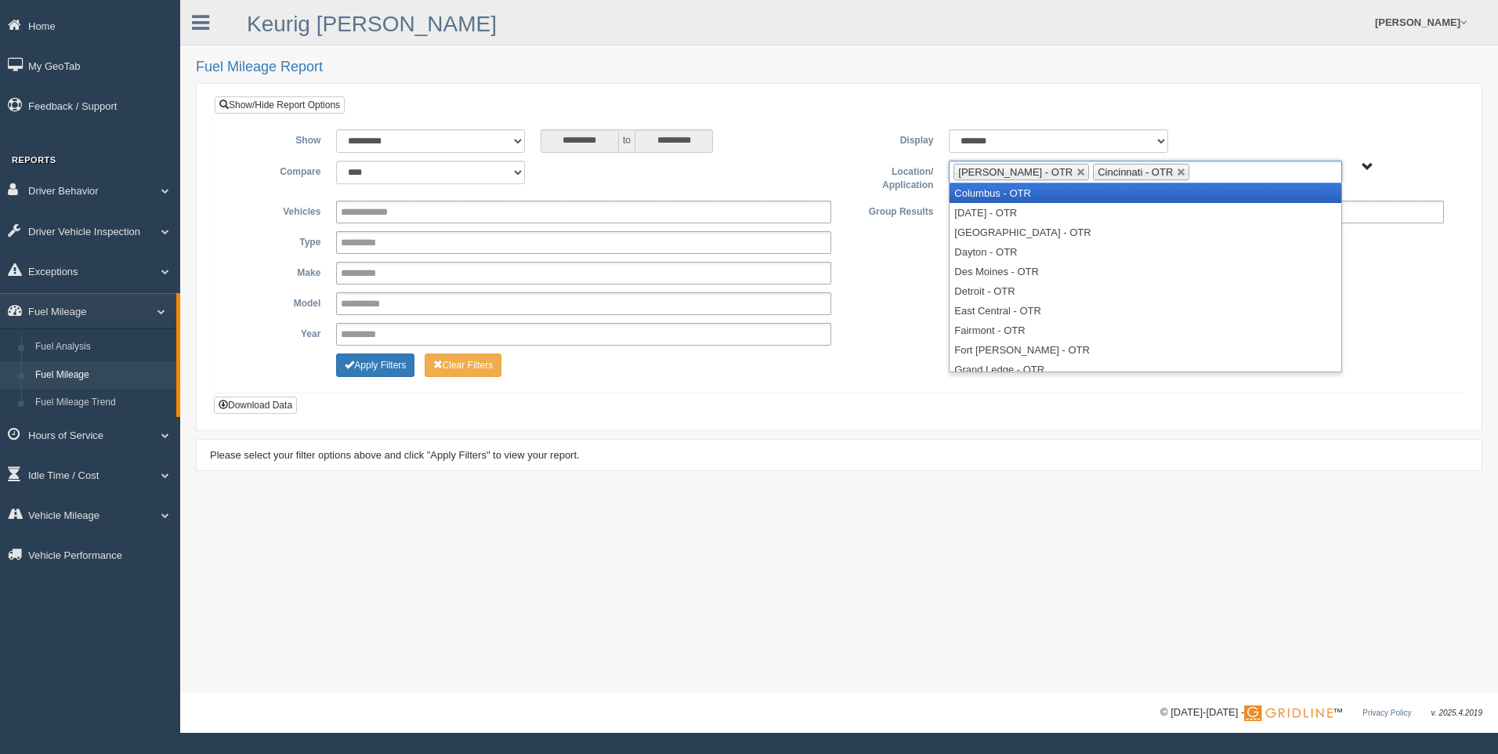
click at [1117, 193] on li "Columbus - OTR" at bounding box center [1144, 193] width 391 height 20
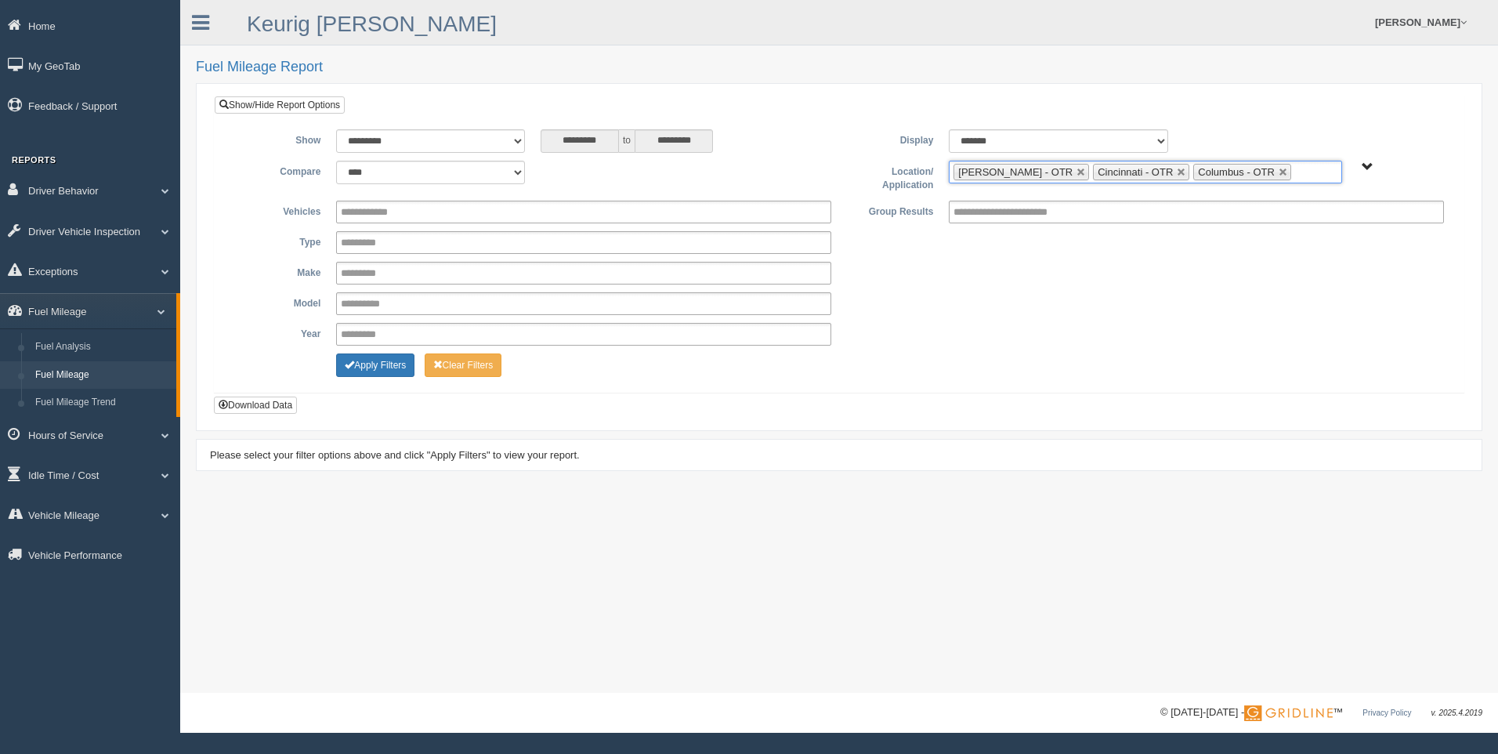
click at [1295, 171] on input "text" at bounding box center [1305, 172] width 20 height 20
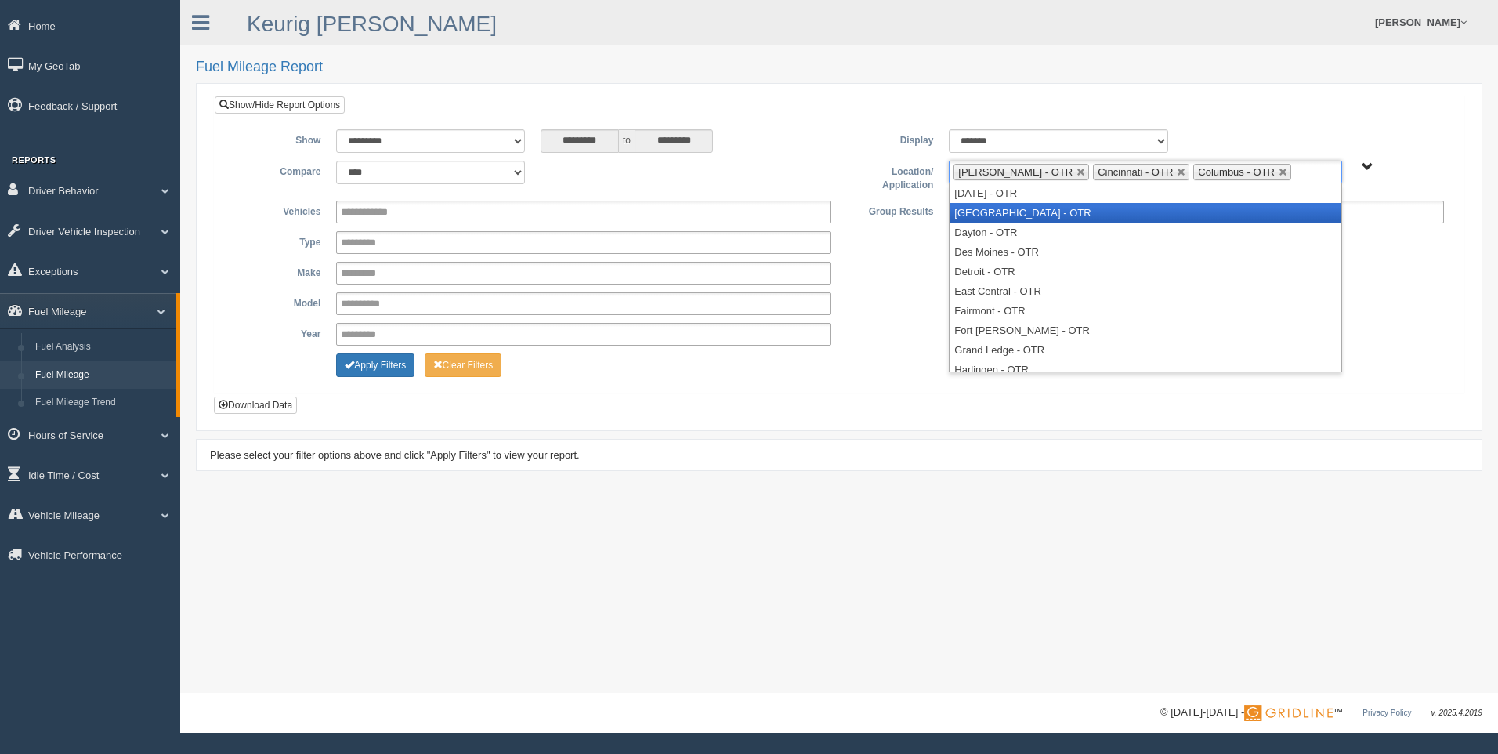
click at [1212, 210] on li "[GEOGRAPHIC_DATA] - OTR" at bounding box center [1144, 213] width 391 height 20
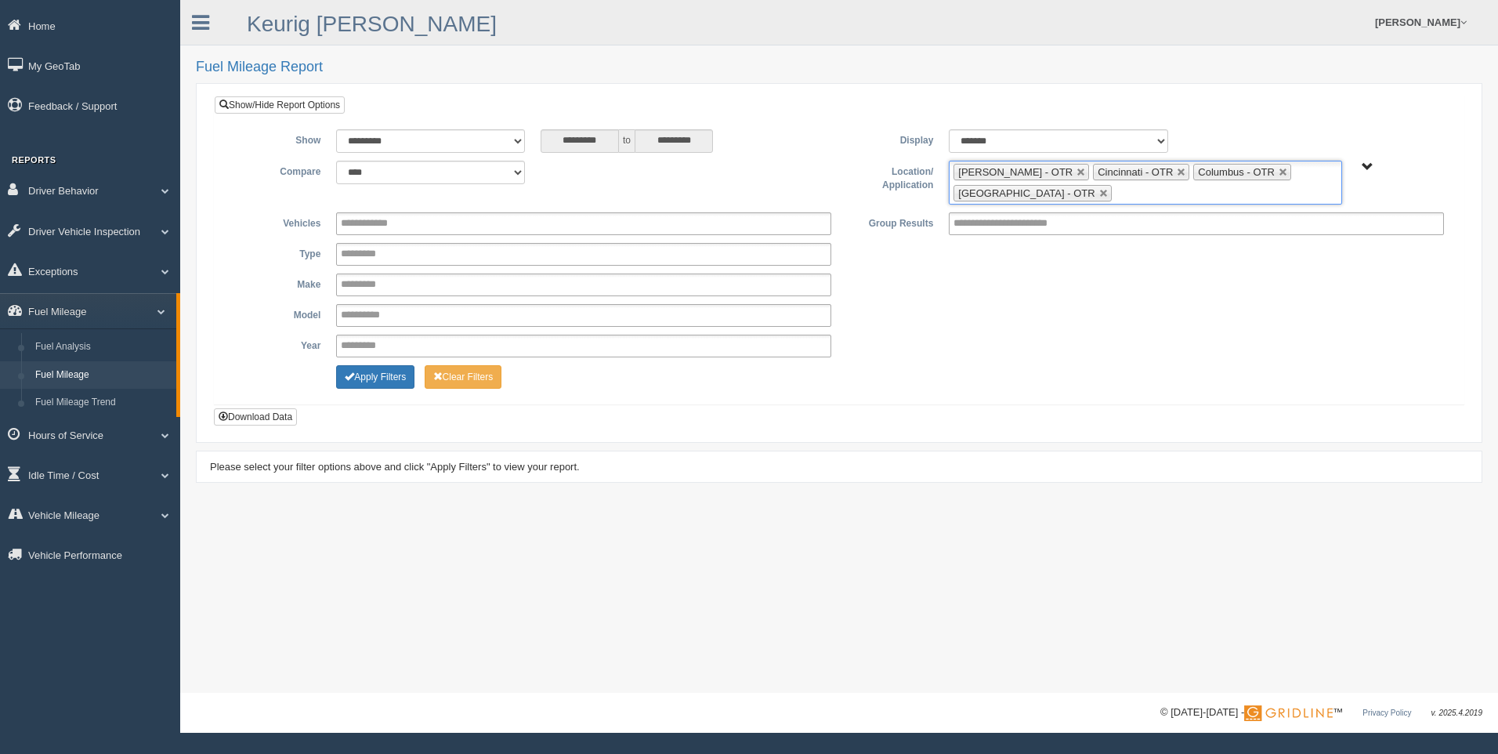
click at [1133, 192] on ul "[PERSON_NAME] - OTR Cincinnati - OTR Columbus - OTR [GEOGRAPHIC_DATA] - [GEOGRA…" at bounding box center [1145, 183] width 392 height 44
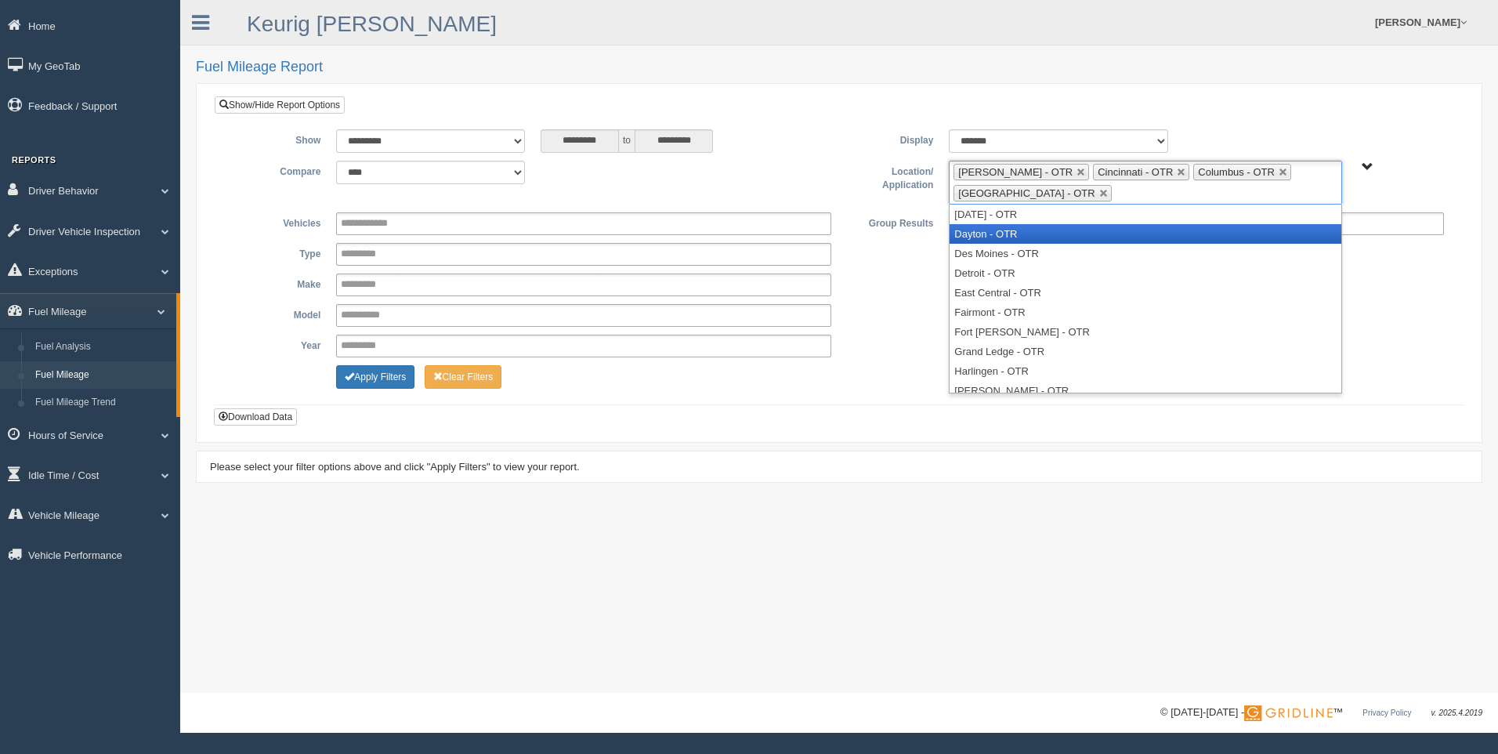
click at [1072, 231] on li "Dayton - OTR" at bounding box center [1144, 234] width 391 height 20
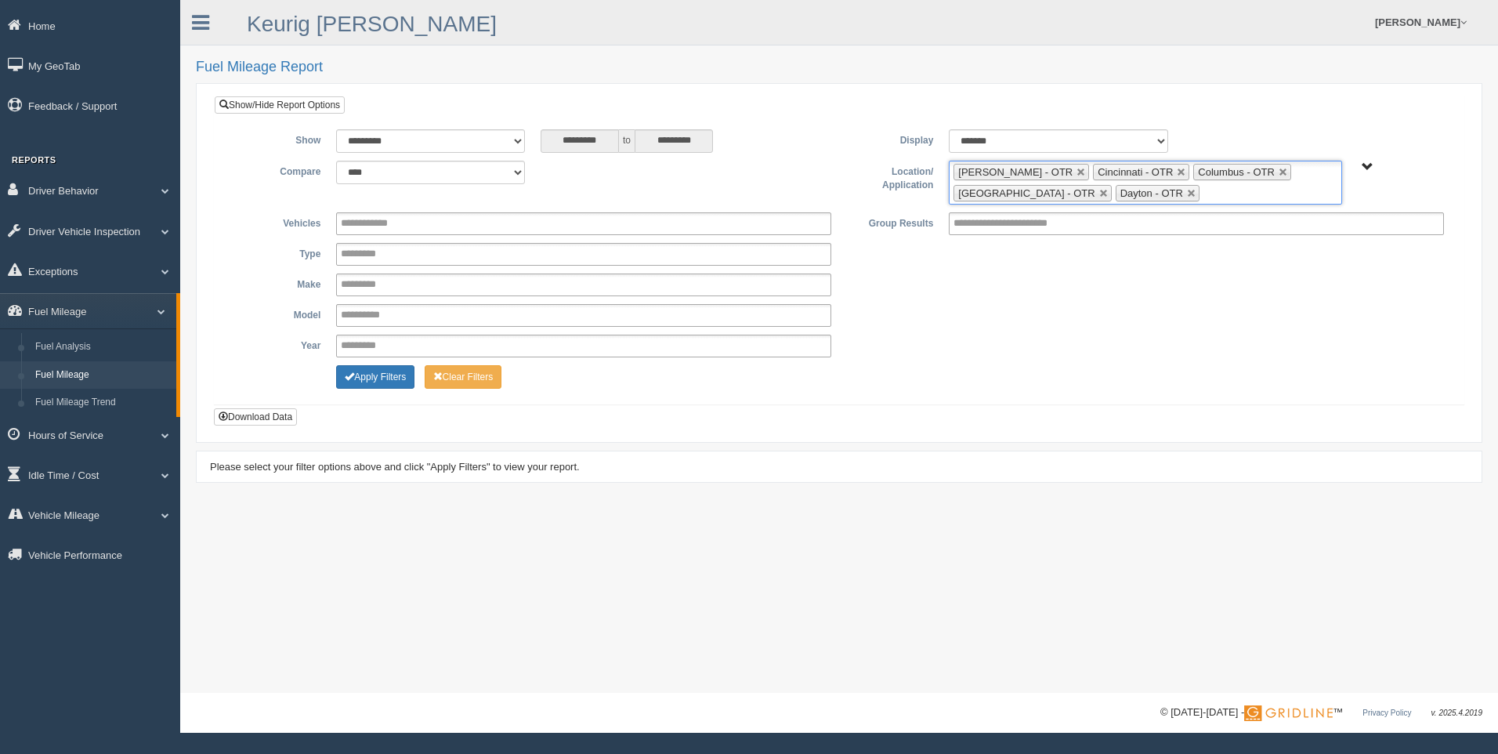
click at [1203, 195] on input "text" at bounding box center [1213, 193] width 20 height 20
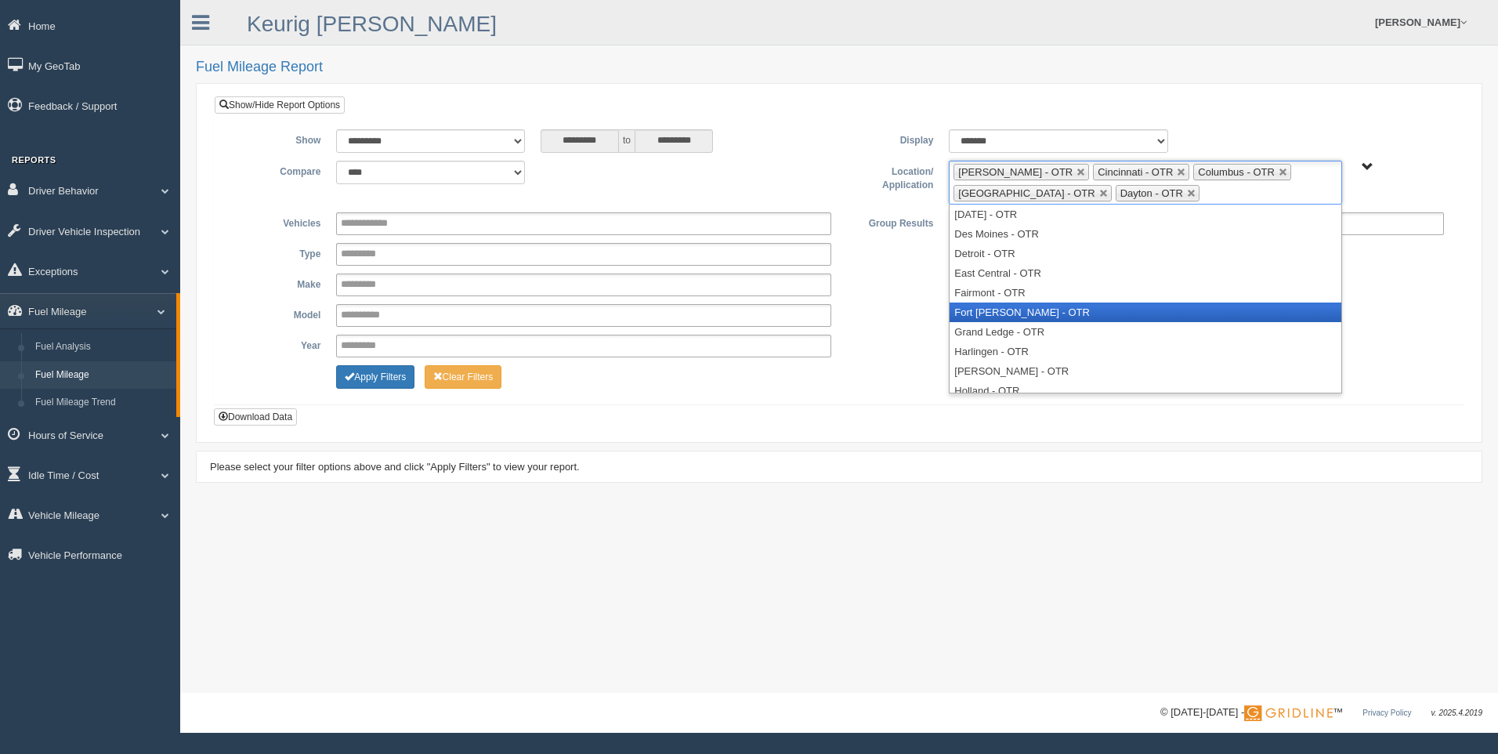
click at [1050, 308] on li "Fort [PERSON_NAME] - OTR" at bounding box center [1144, 312] width 391 height 20
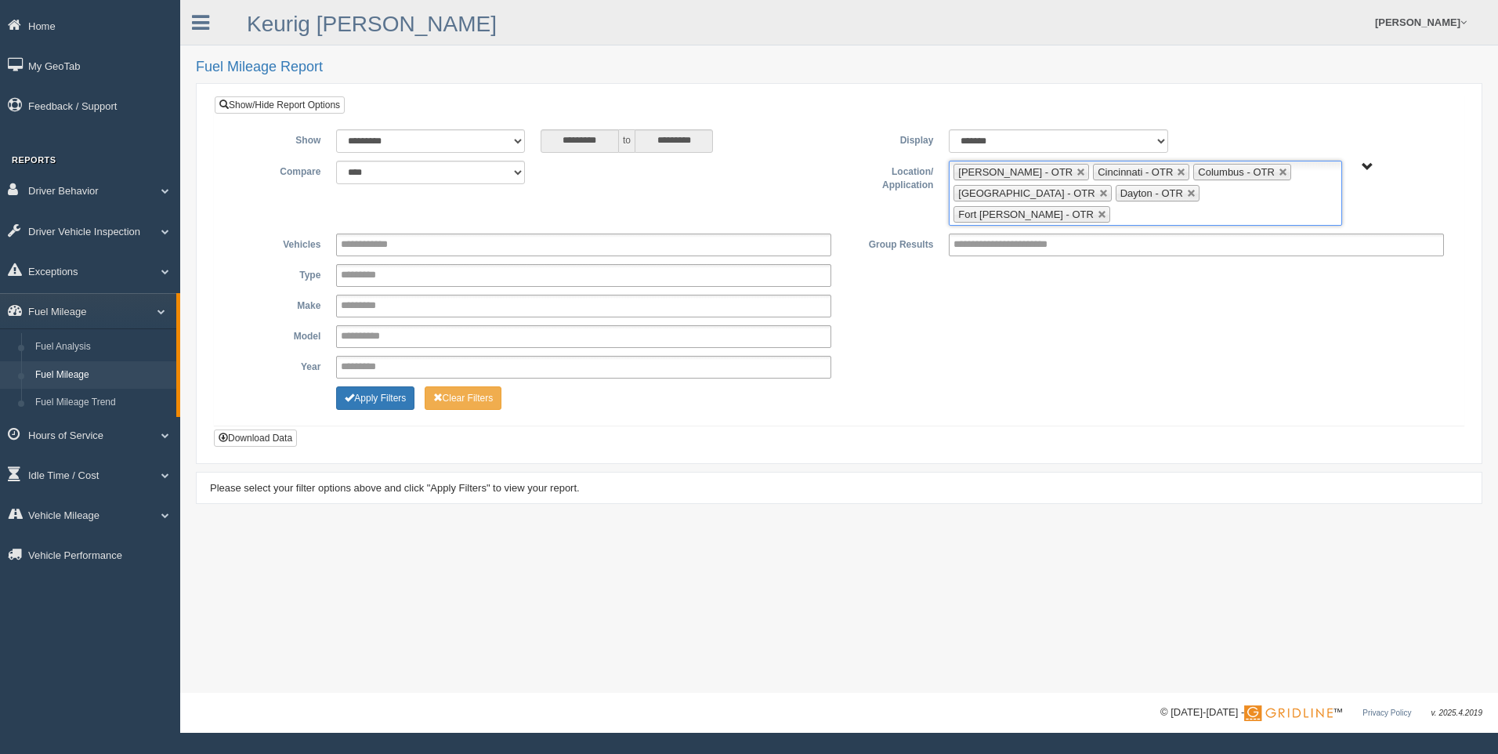
click at [1133, 204] on input "text" at bounding box center [1124, 214] width 20 height 20
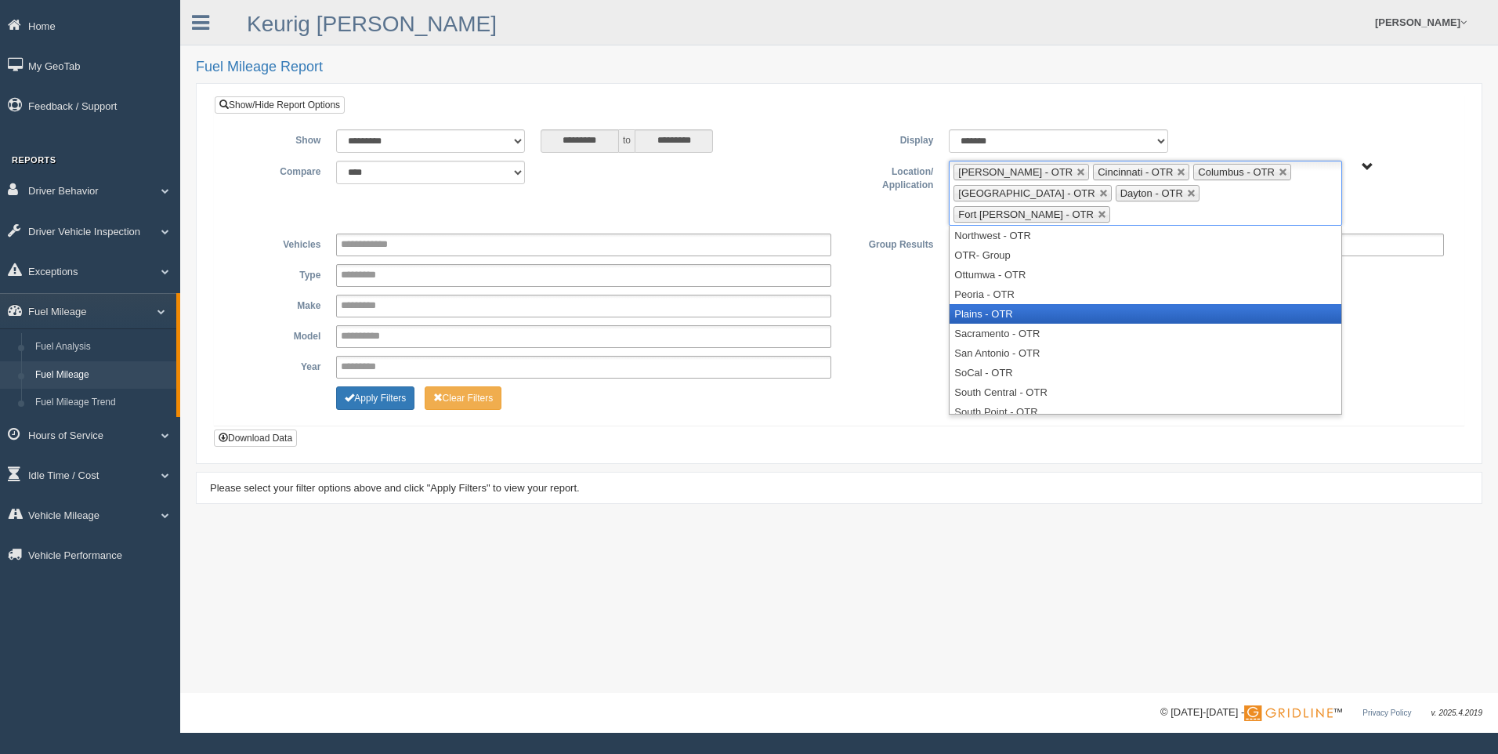
scroll to position [615, 0]
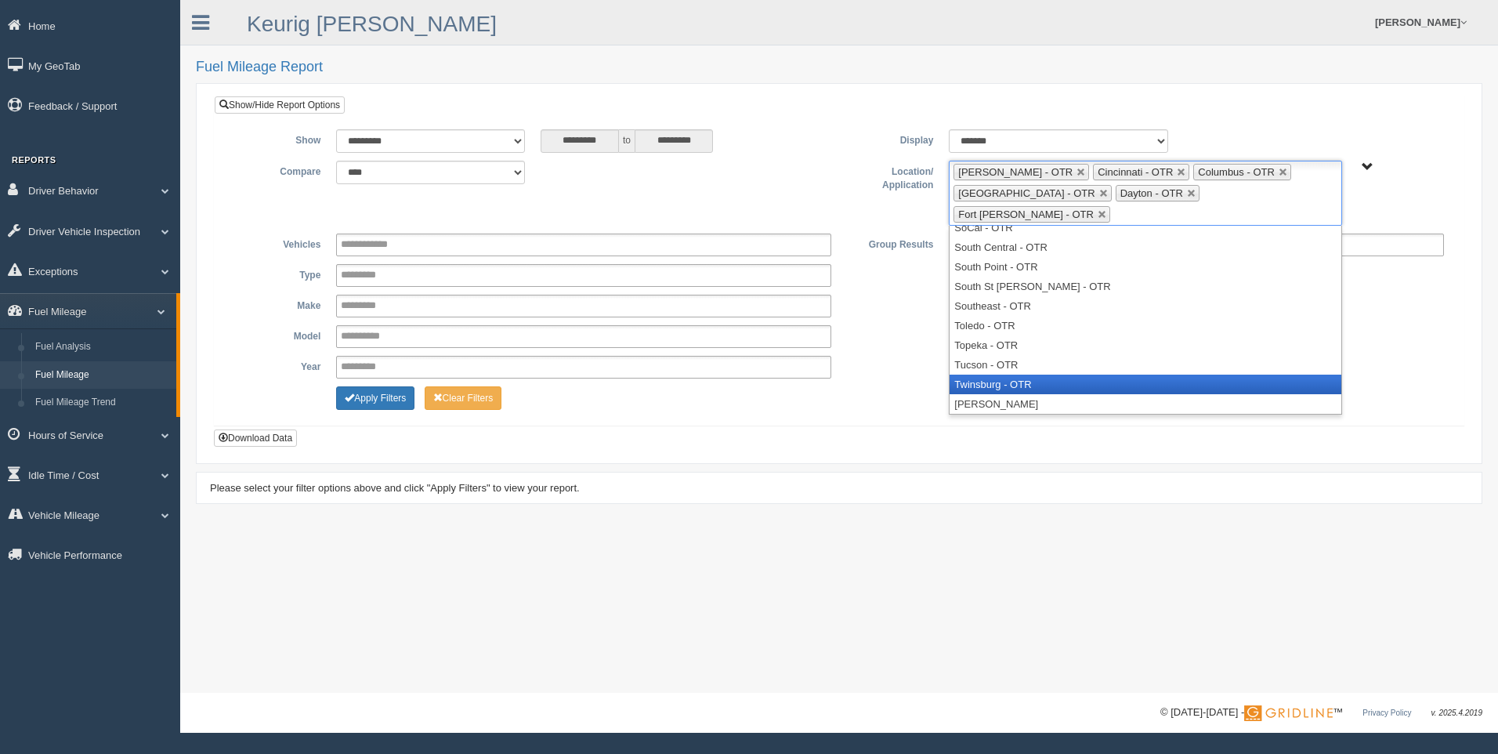
click at [1057, 374] on li "Twinsburg - OTR" at bounding box center [1144, 384] width 391 height 20
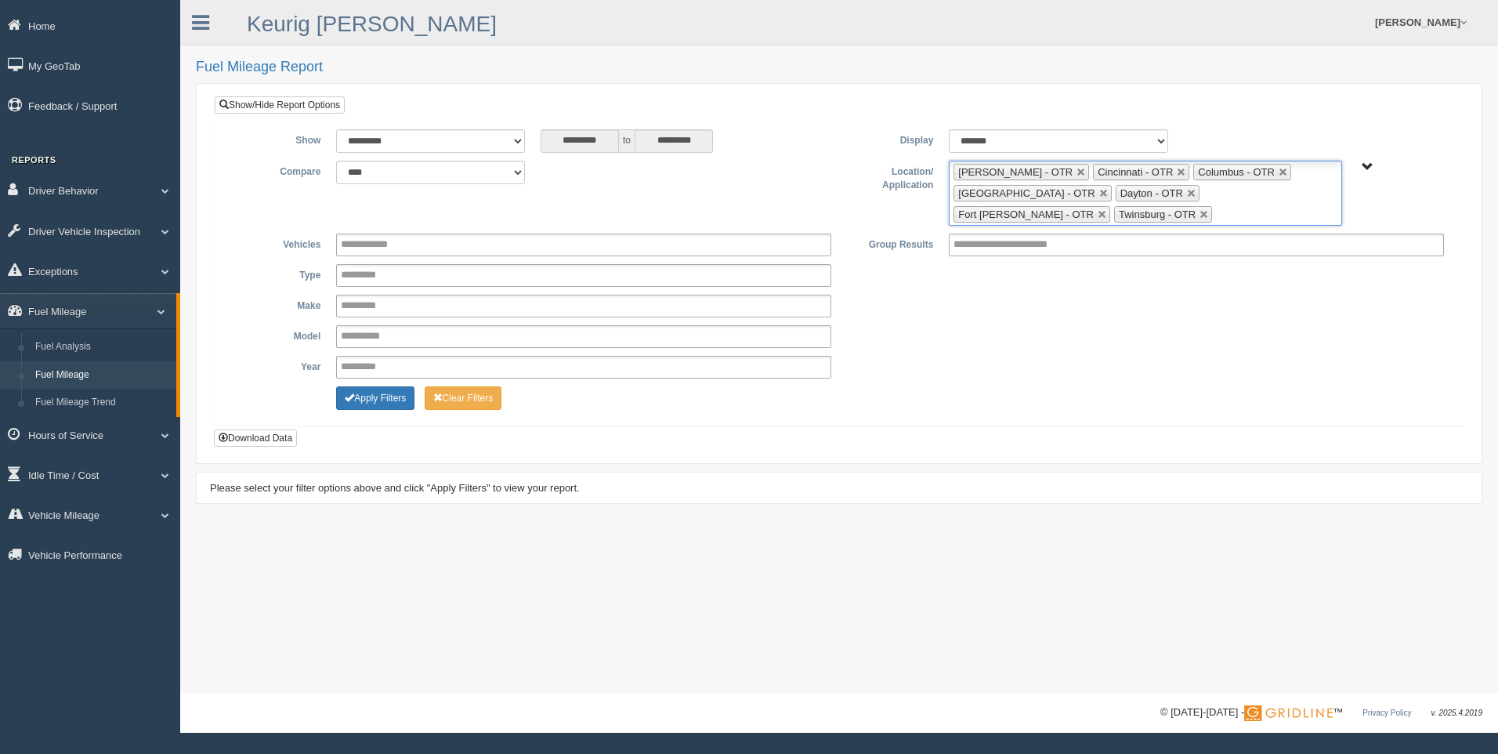
click at [1159, 211] on ul "Beckley - OTR Cincinnati - OTR Columbus - OTR Cranberry Township - OTR Dayton -…" at bounding box center [1145, 193] width 392 height 65
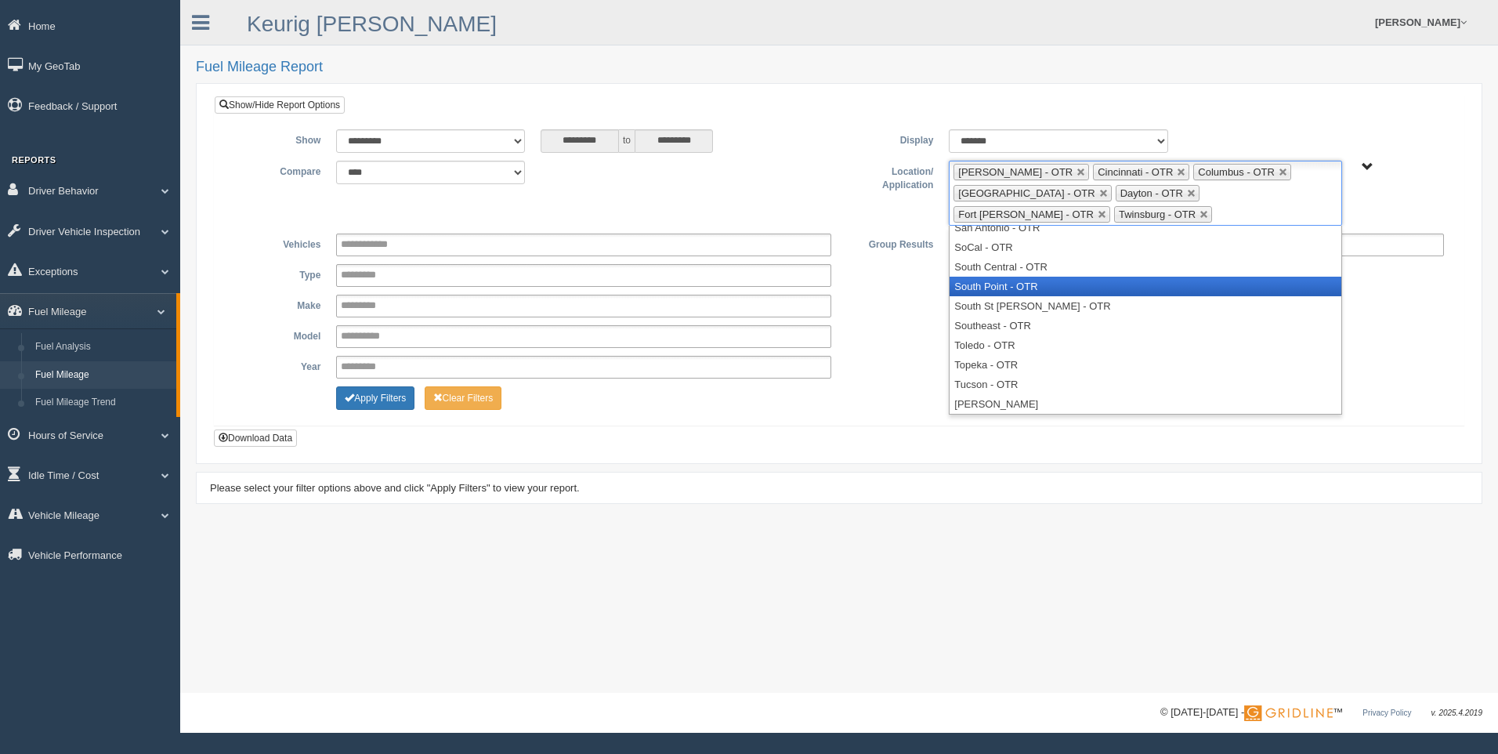
click at [1072, 277] on li "South Point - OTR" at bounding box center [1144, 287] width 391 height 20
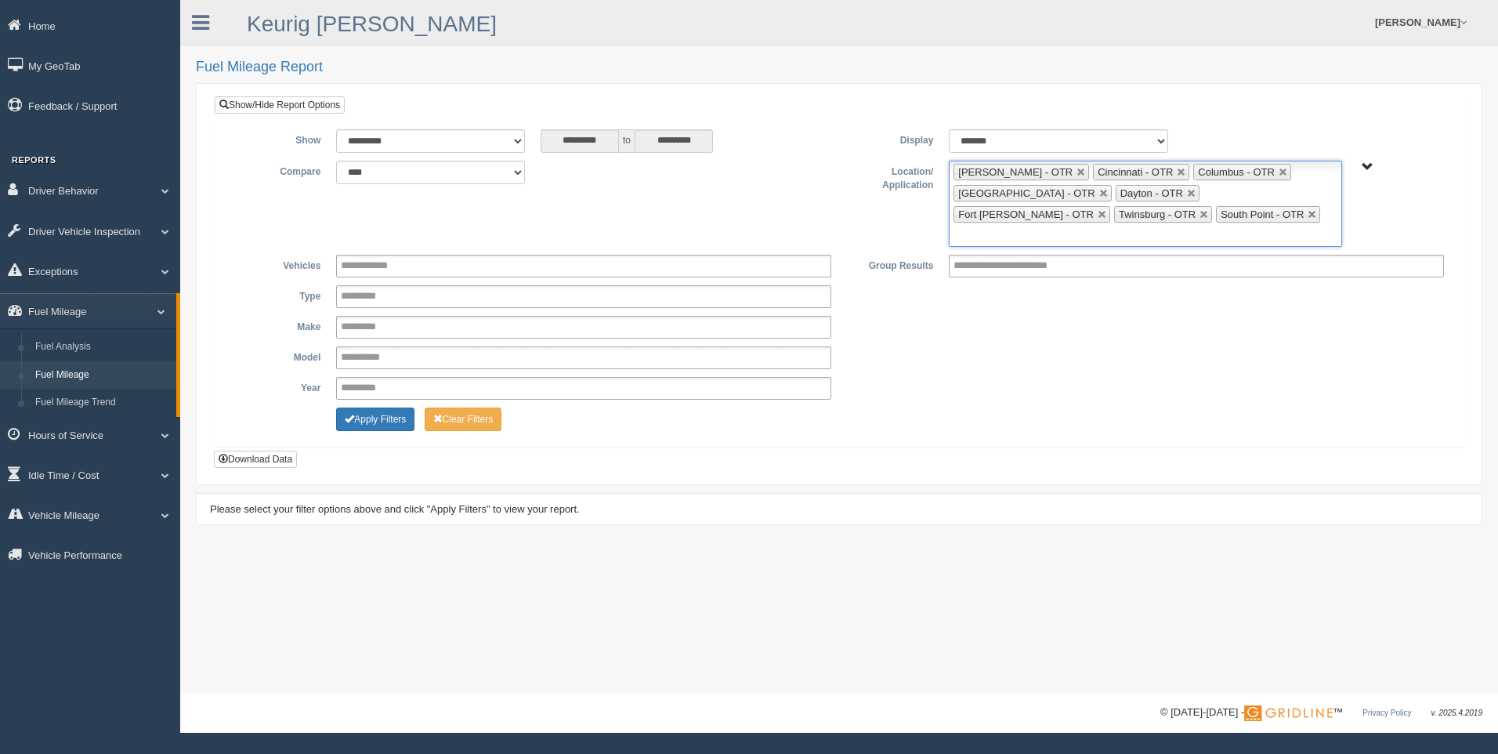
scroll to position [576, 0]
click at [1204, 217] on ul "Beckley - OTR Cincinnati - OTR Columbus - OTR Cranberry Township - OTR Dayton -…" at bounding box center [1145, 204] width 392 height 86
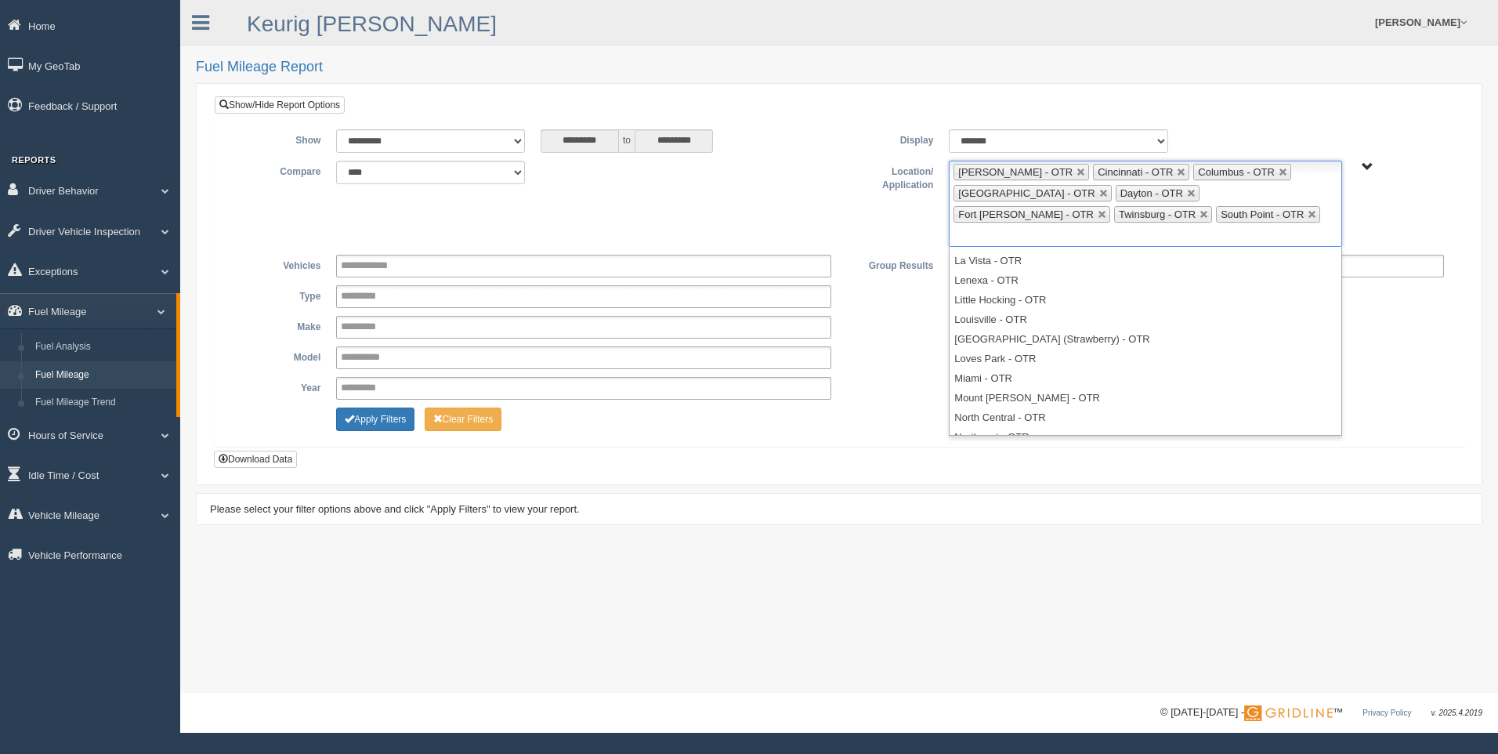
scroll to position [200, 0]
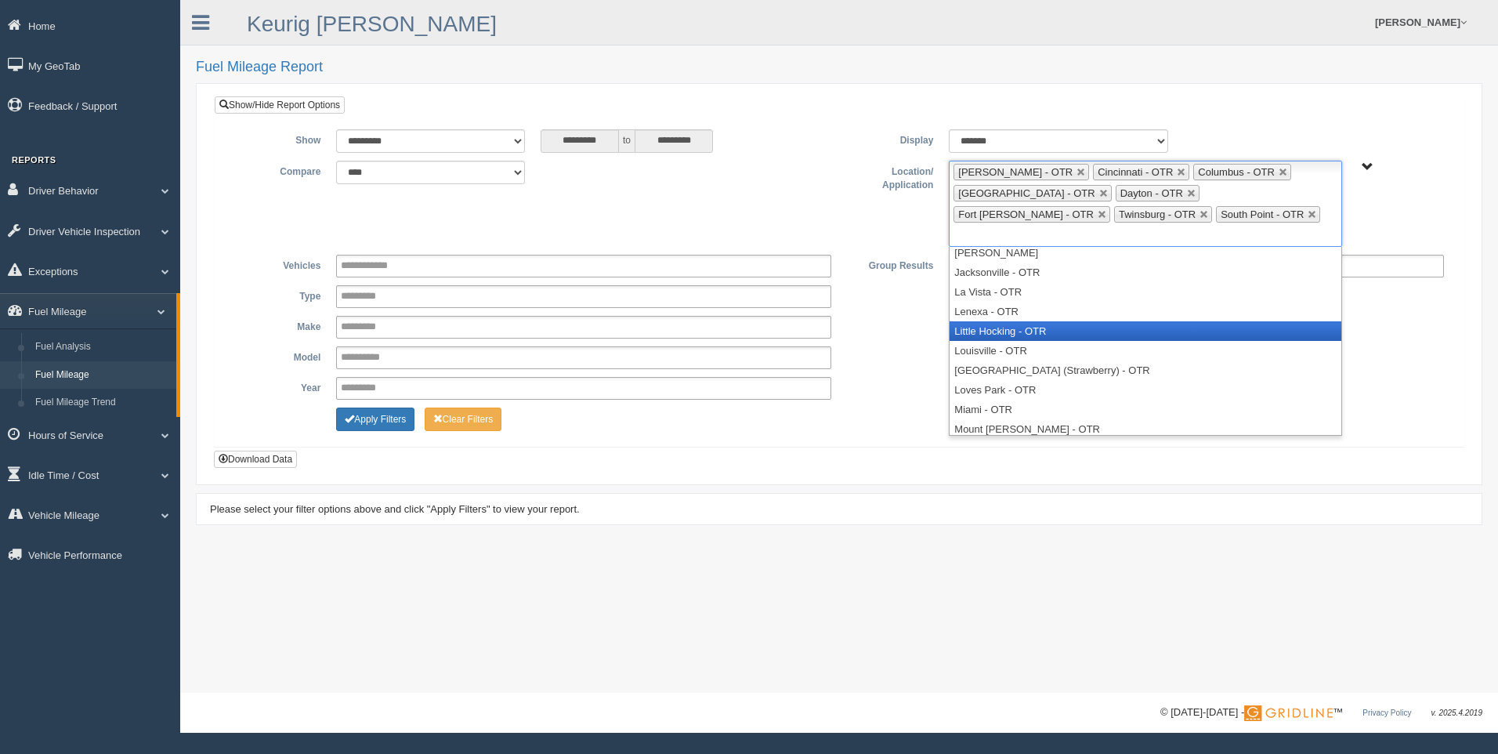
click at [1010, 321] on li "Little Hocking - OTR" at bounding box center [1144, 331] width 391 height 20
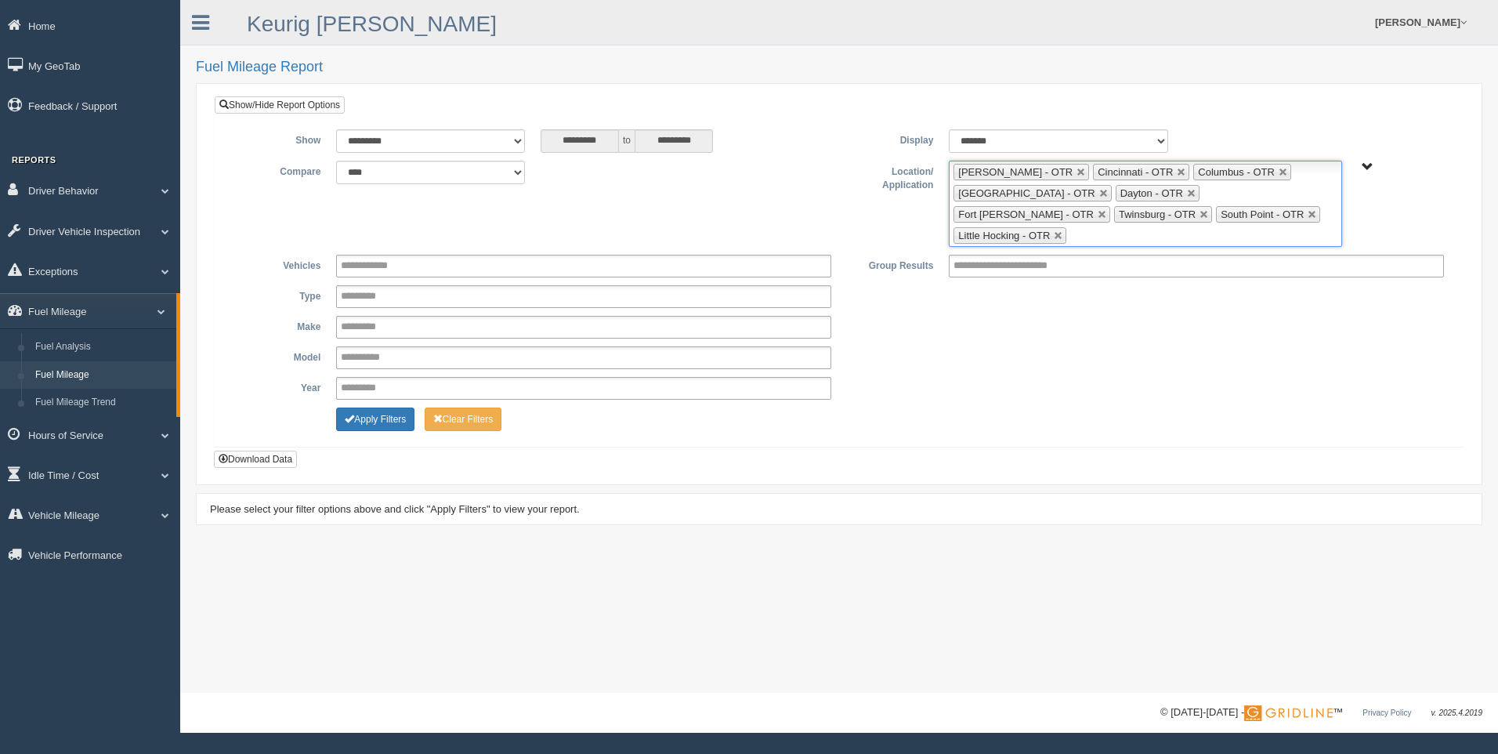
click at [1090, 226] on input "text" at bounding box center [1080, 236] width 20 height 20
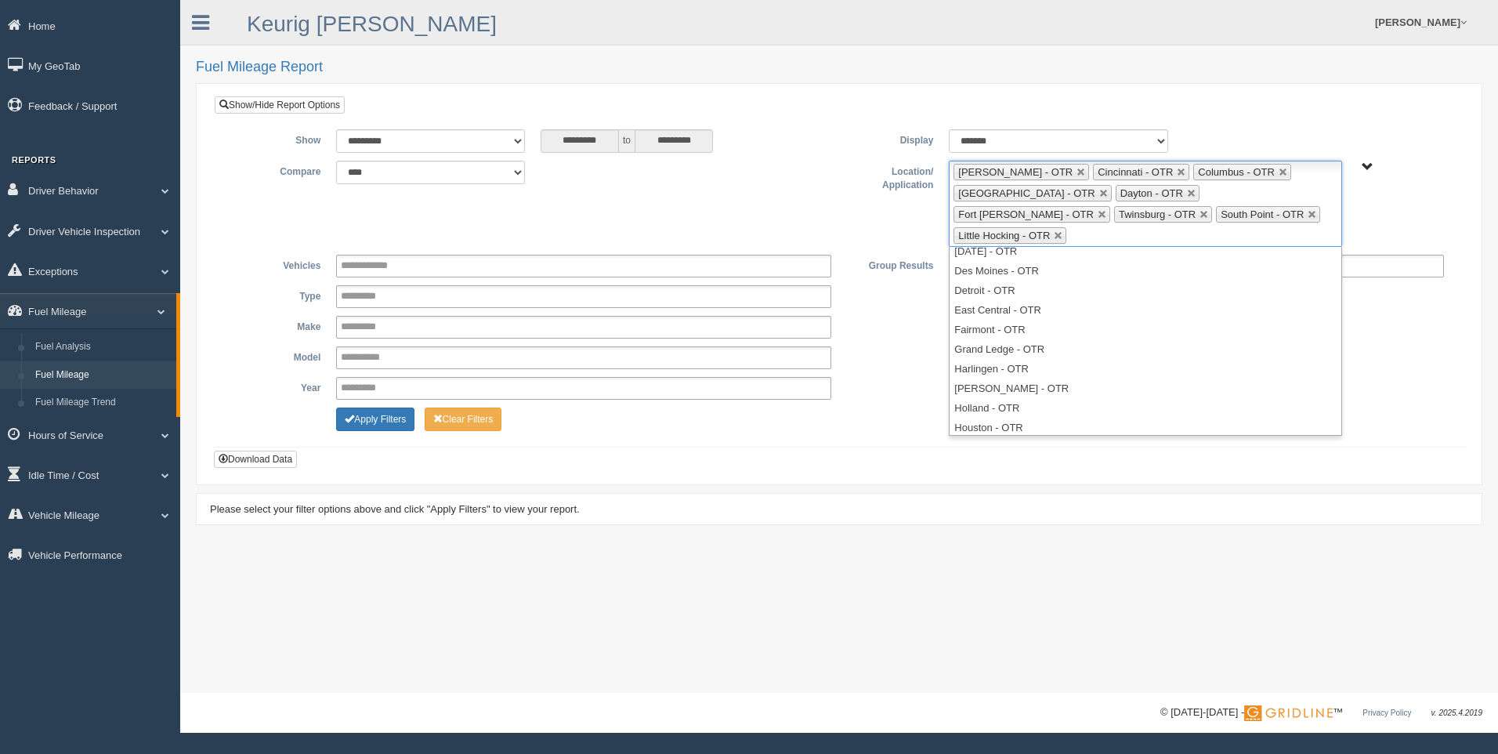
scroll to position [0, 0]
click at [902, 287] on div "**********" at bounding box center [838, 331] width 1225 height 153
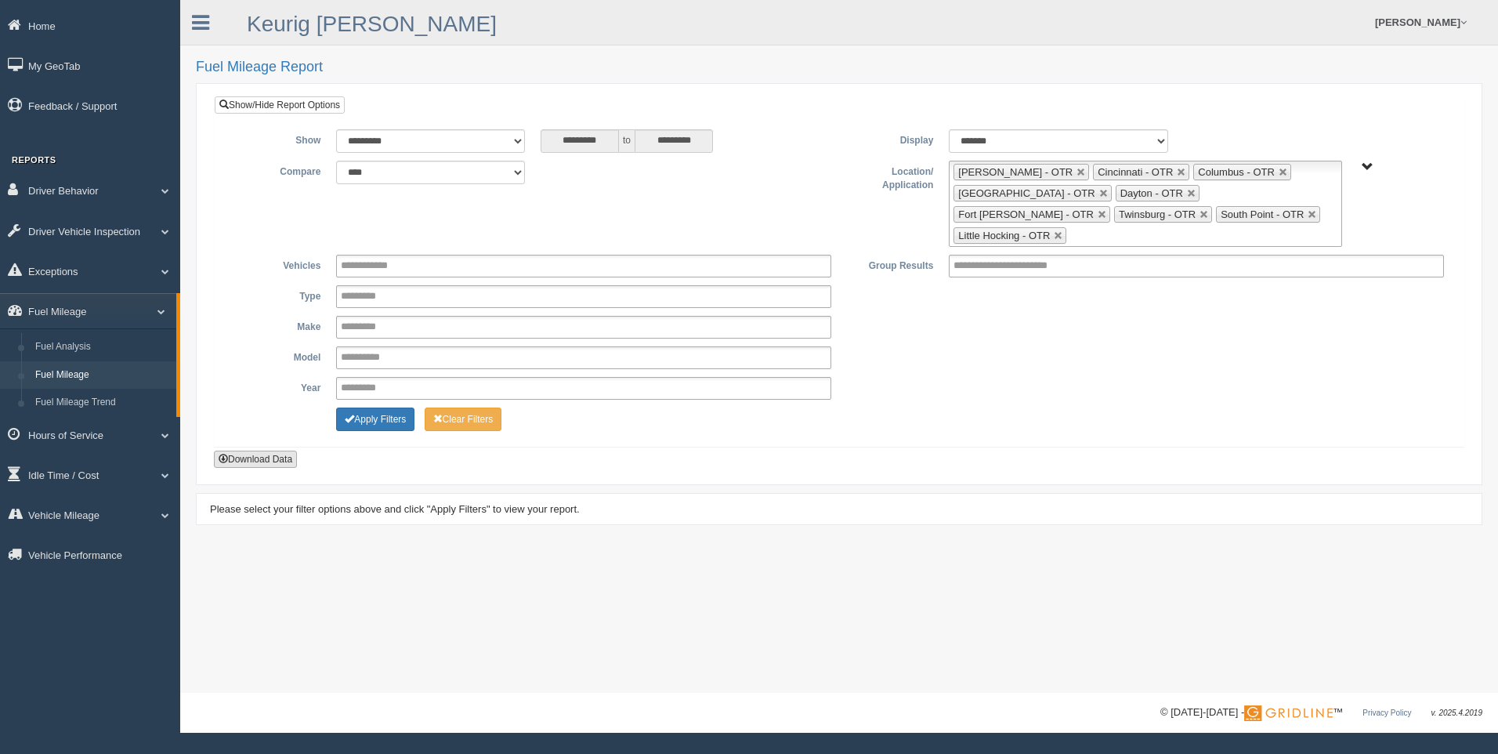
click at [248, 450] on button "Download Data" at bounding box center [255, 458] width 83 height 17
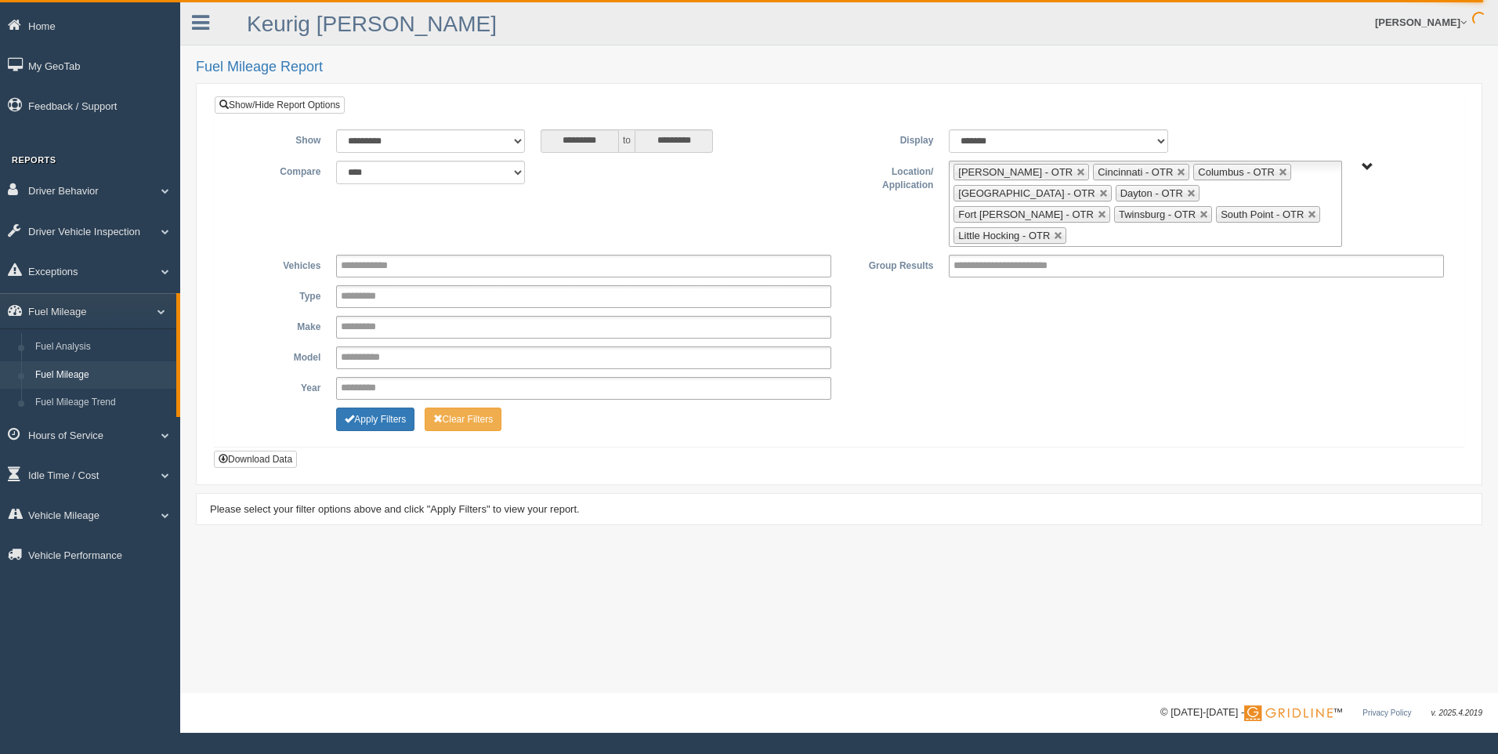
click at [1037, 408] on div "**********" at bounding box center [838, 281] width 1225 height 305
click at [71, 28] on link "Home" at bounding box center [90, 25] width 180 height 35
